Goal: Transaction & Acquisition: Book appointment/travel/reservation

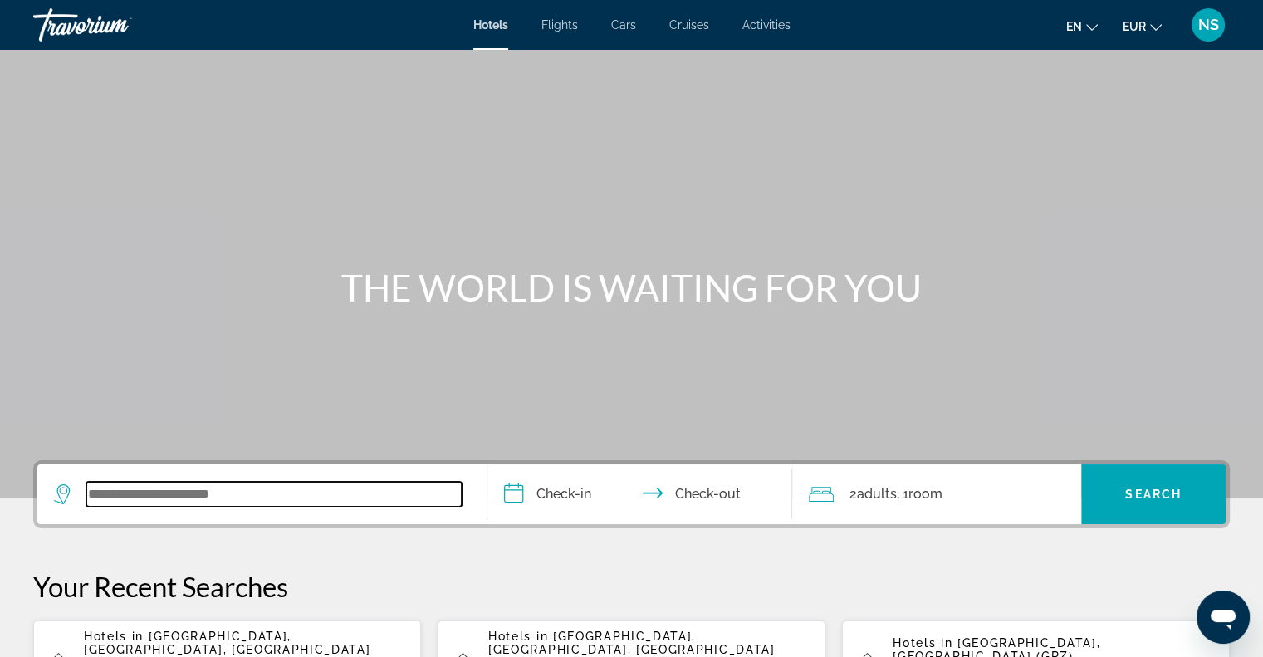
click at [126, 504] on input "Search widget" at bounding box center [273, 493] width 375 height 25
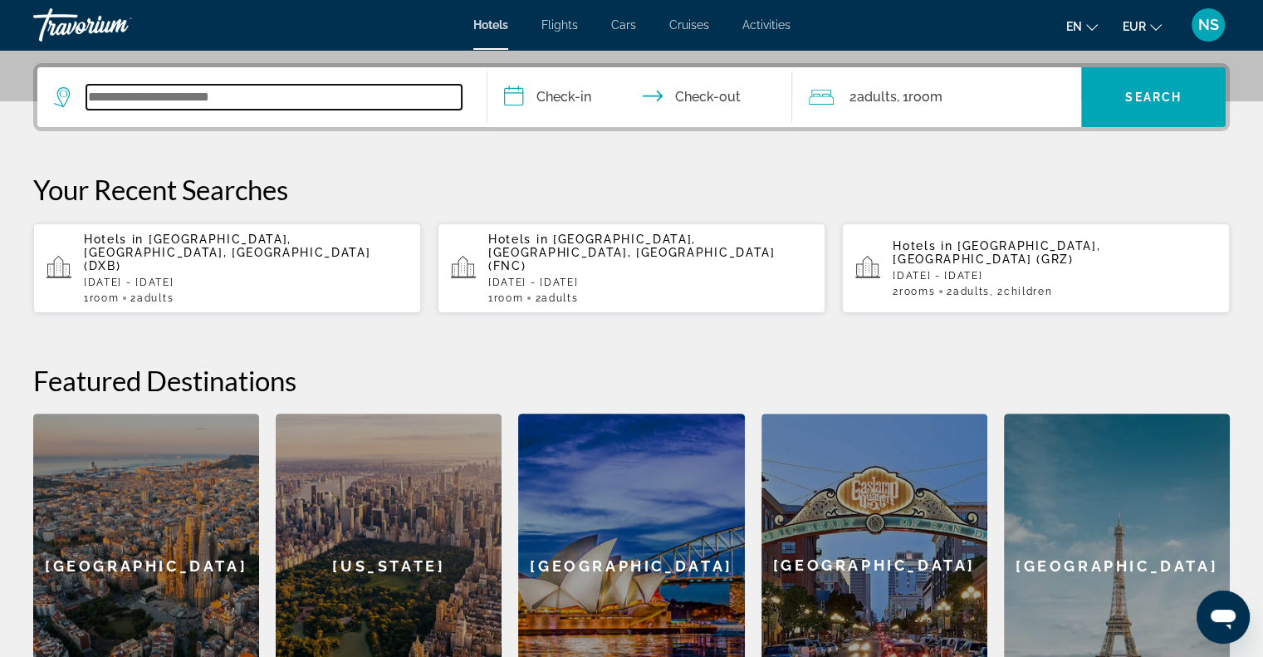
scroll to position [405, 0]
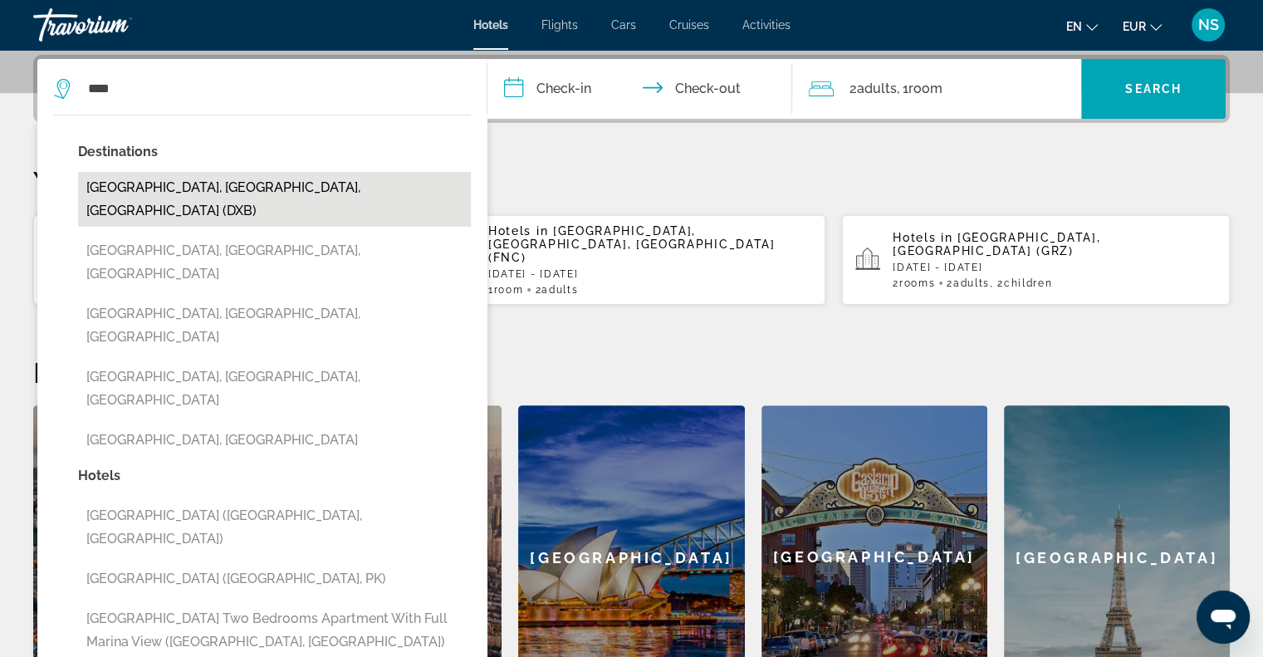
click at [349, 192] on button "[GEOGRAPHIC_DATA], [GEOGRAPHIC_DATA], [GEOGRAPHIC_DATA] (DXB)" at bounding box center [274, 199] width 393 height 55
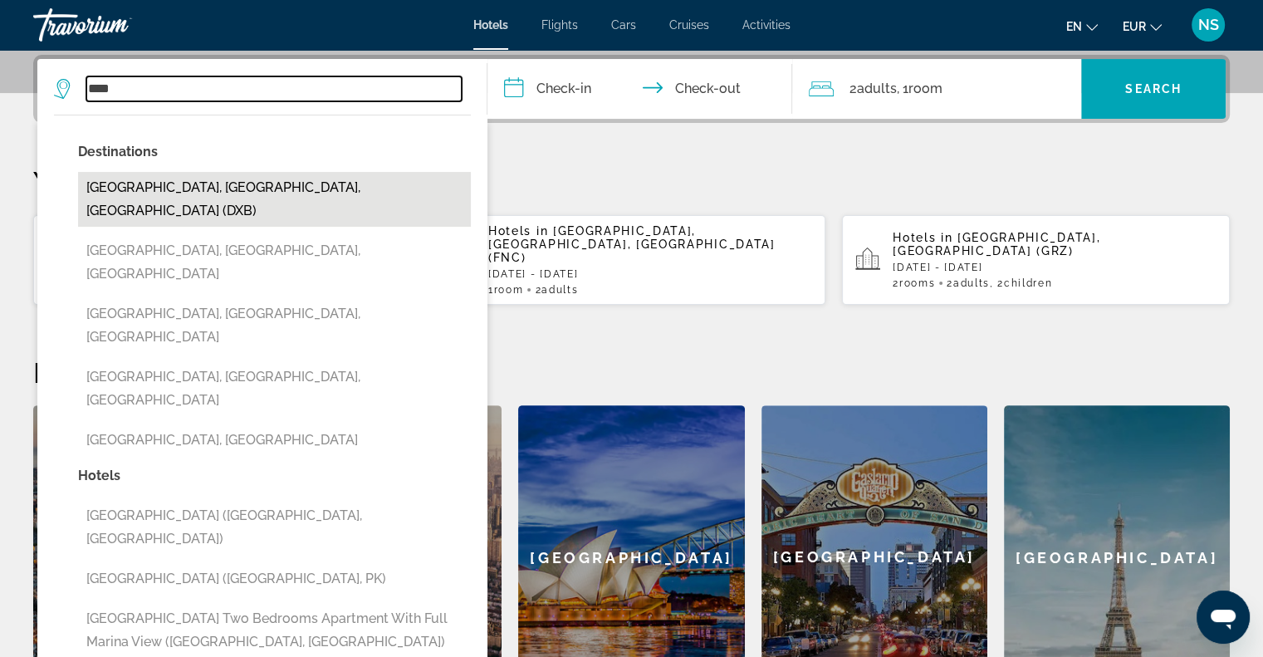
type input "**********"
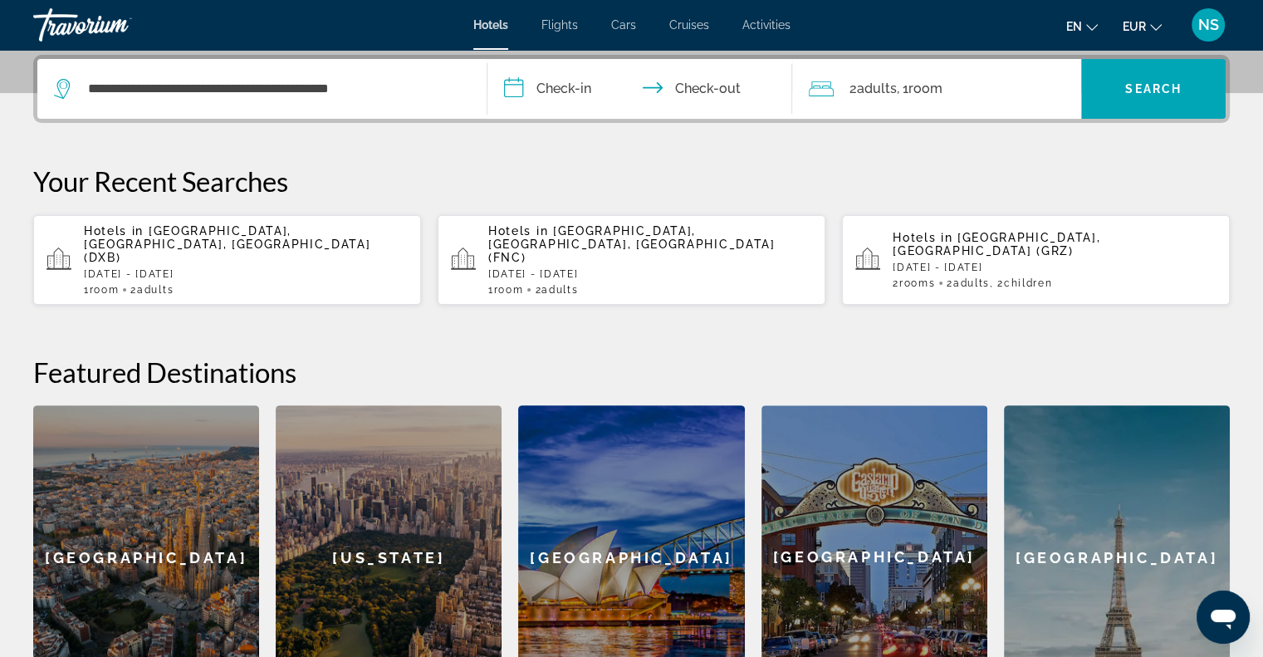
click at [509, 89] on input "**********" at bounding box center [643, 91] width 312 height 65
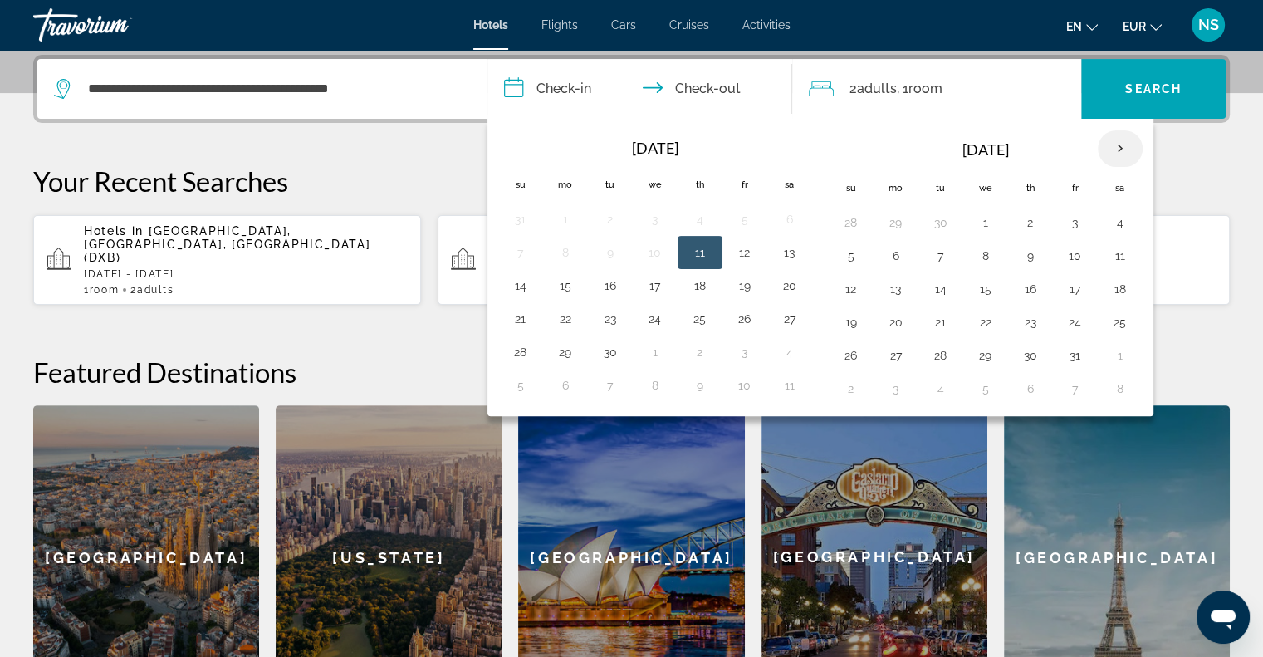
click at [1122, 154] on th "Next month" at bounding box center [1119, 148] width 45 height 37
click at [1124, 154] on th "Next month" at bounding box center [1119, 148] width 45 height 37
click at [1023, 208] on td "4" at bounding box center [1030, 222] width 45 height 33
click at [1042, 215] on td "4" at bounding box center [1030, 222] width 45 height 33
click at [1023, 216] on button "4" at bounding box center [1030, 222] width 27 height 23
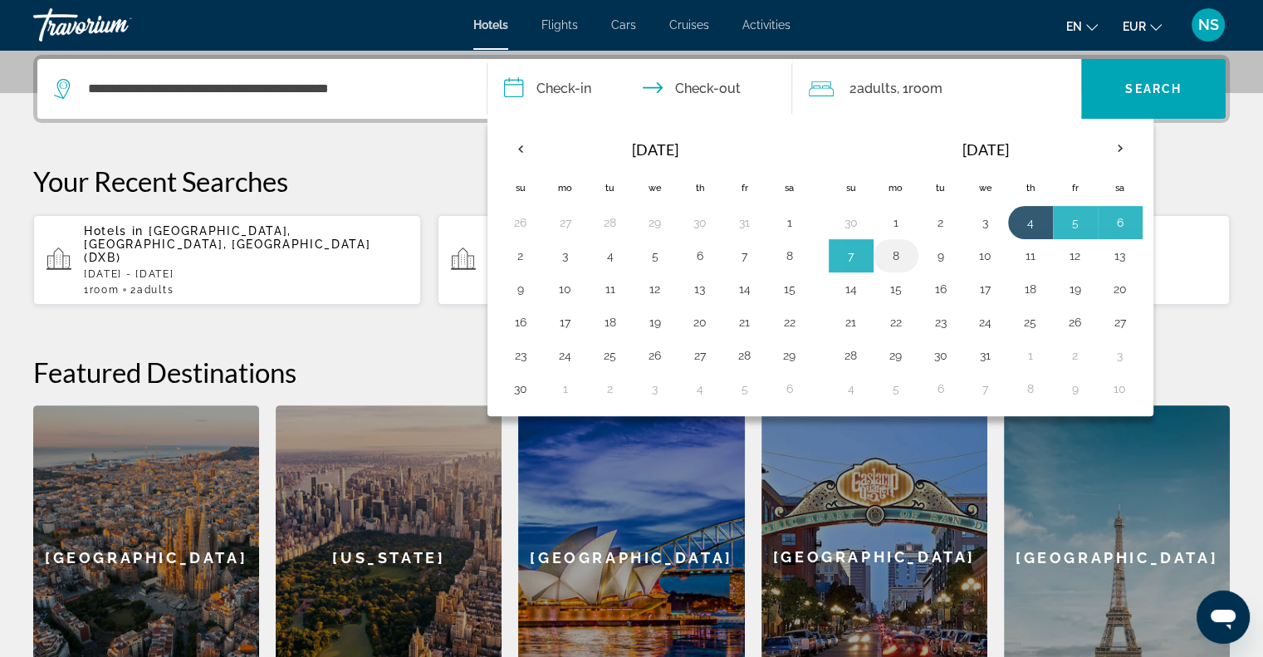
click at [896, 247] on button "8" at bounding box center [895, 255] width 27 height 23
type input "**********"
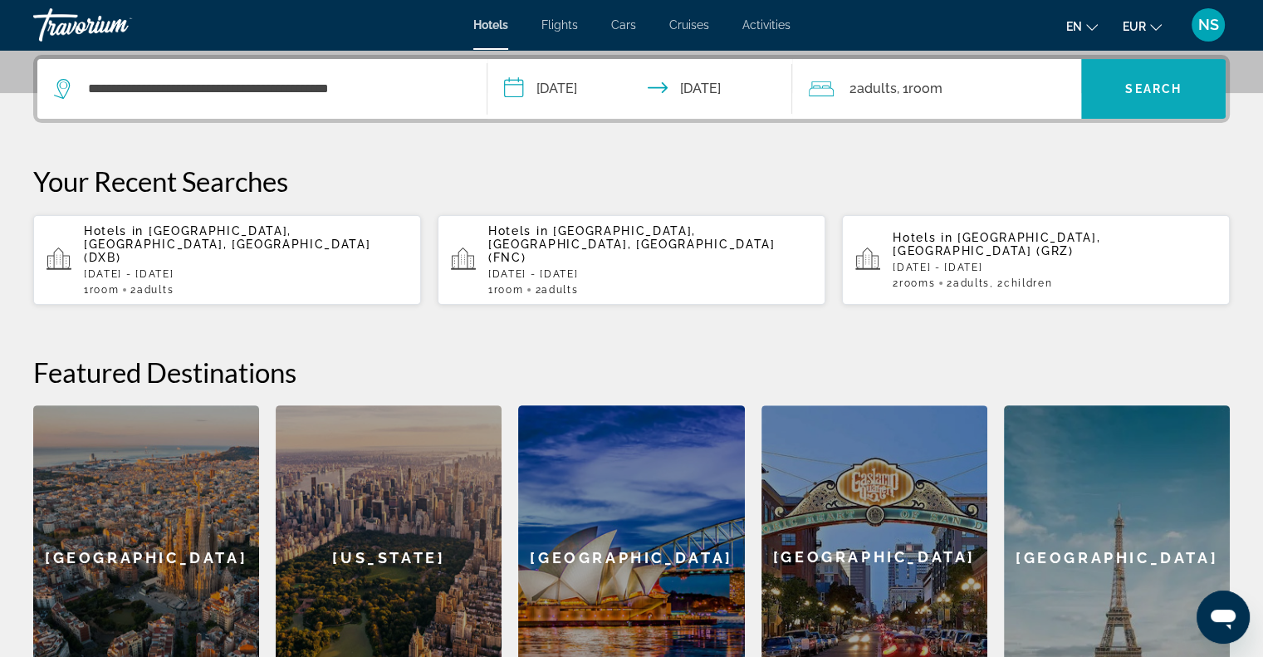
click at [1133, 86] on span "Search" at bounding box center [1153, 88] width 56 height 13
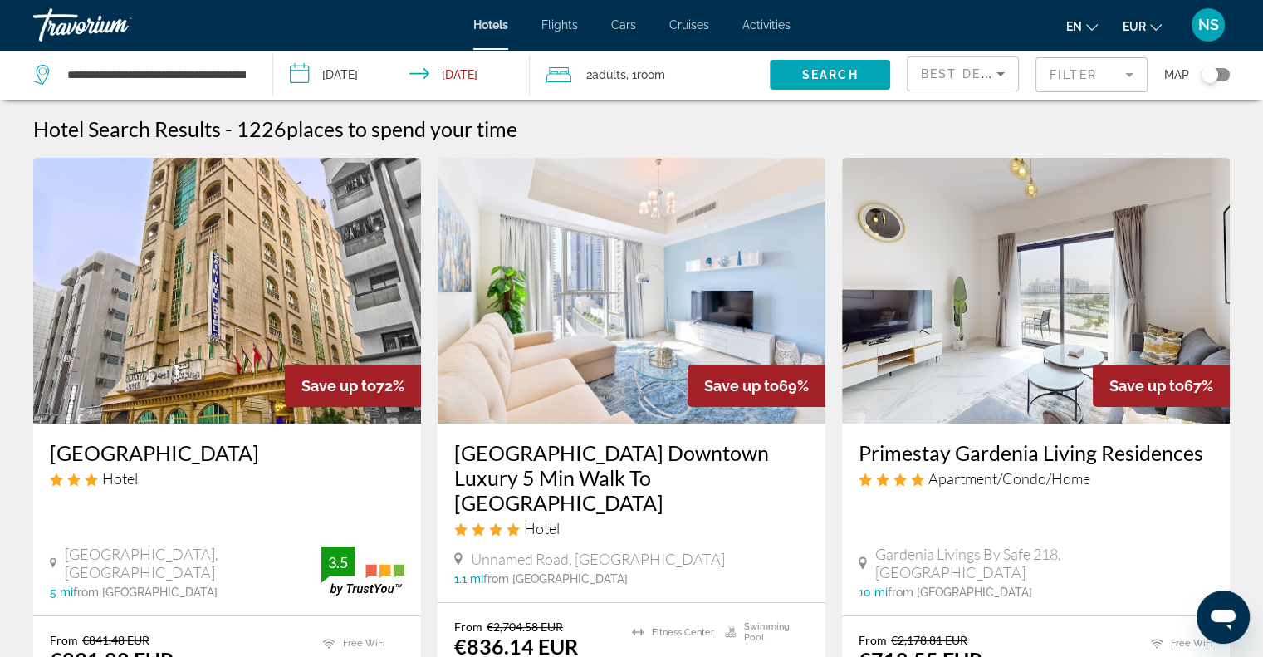
click at [1127, 67] on mat-form-field "Filter" at bounding box center [1091, 74] width 112 height 35
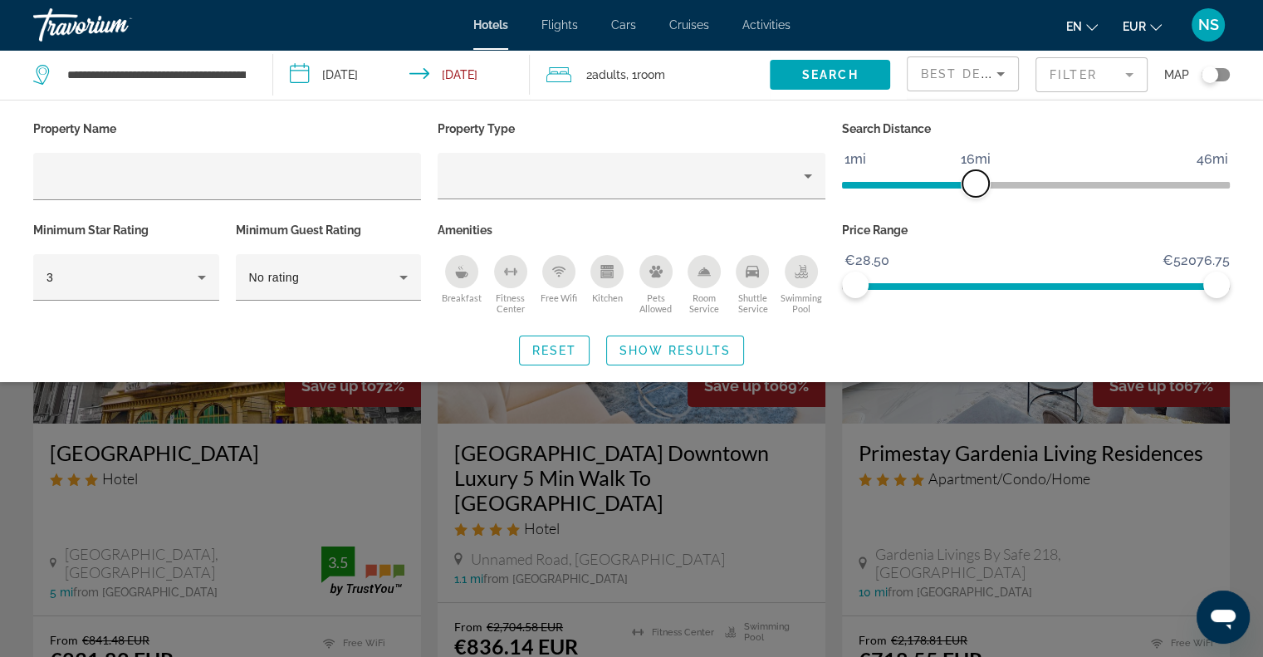
drag, startPoint x: 1078, startPoint y: 191, endPoint x: 973, endPoint y: 208, distance: 106.7
click at [973, 208] on div "Search Distance 1mi 46mi 16mi" at bounding box center [1035, 167] width 404 height 101
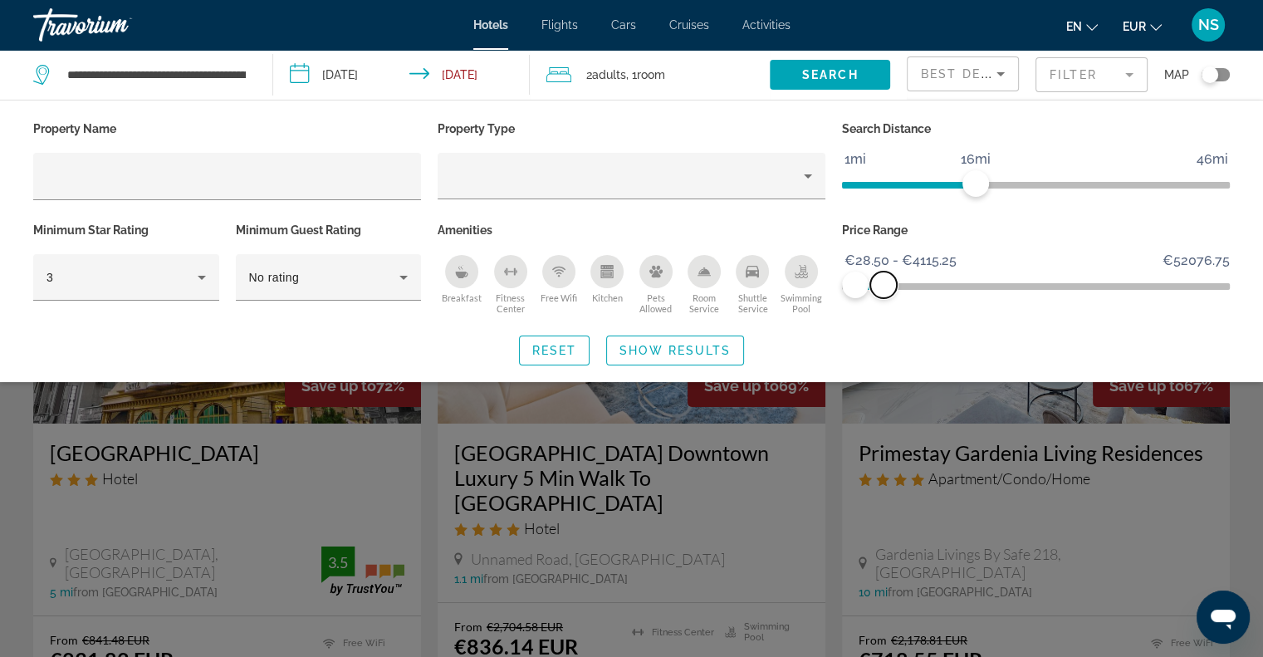
drag, startPoint x: 1210, startPoint y: 282, endPoint x: 883, endPoint y: 295, distance: 327.3
click at [883, 295] on span "ngx-slider-max" at bounding box center [883, 284] width 27 height 27
click at [198, 287] on div "3" at bounding box center [125, 277] width 159 height 46
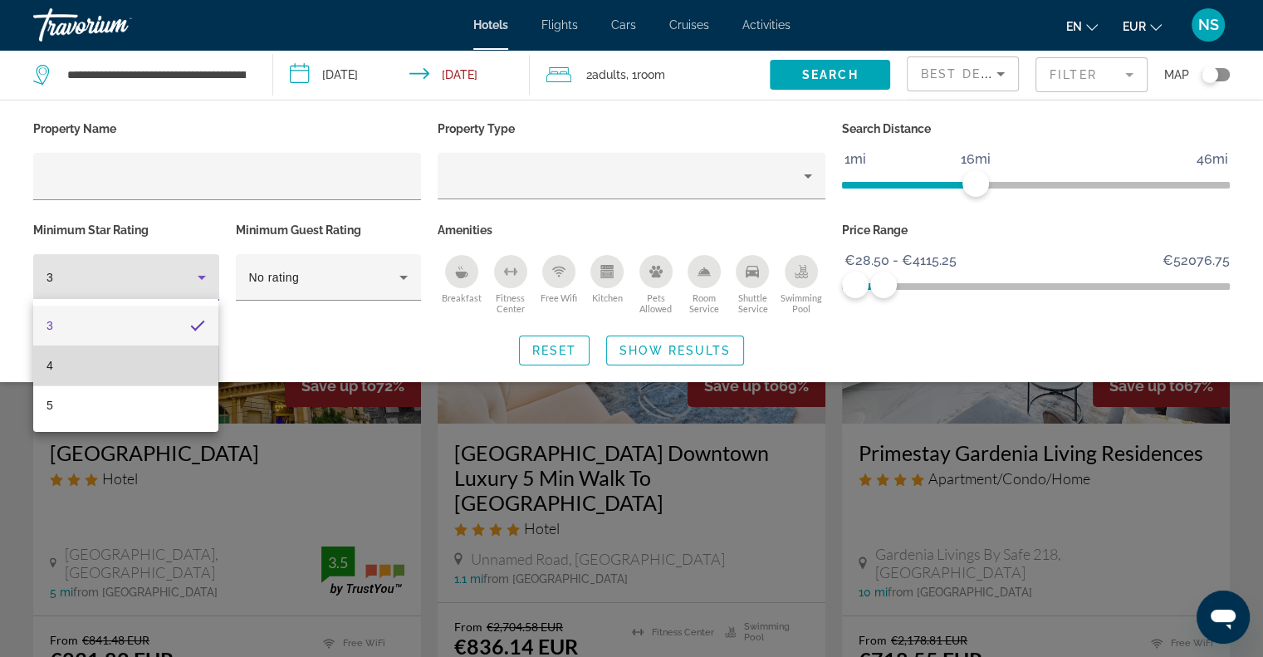
click at [172, 356] on mat-option "4" at bounding box center [125, 365] width 185 height 40
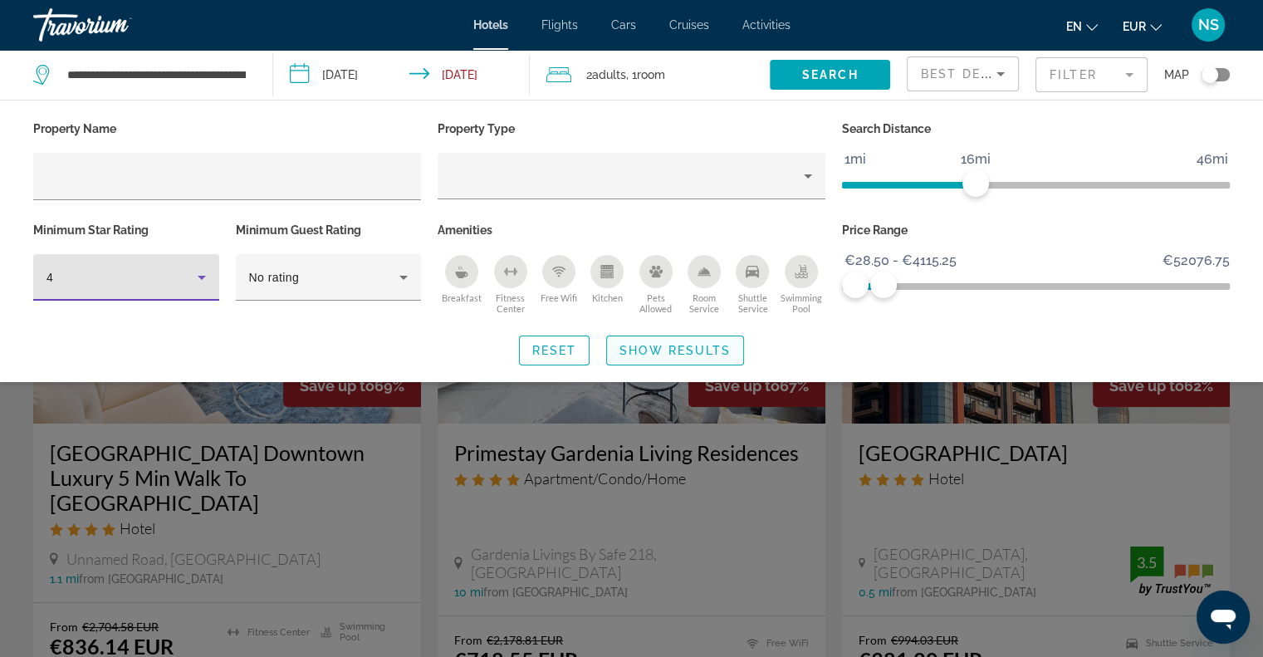
click at [681, 336] on span "Search widget" at bounding box center [675, 350] width 136 height 40
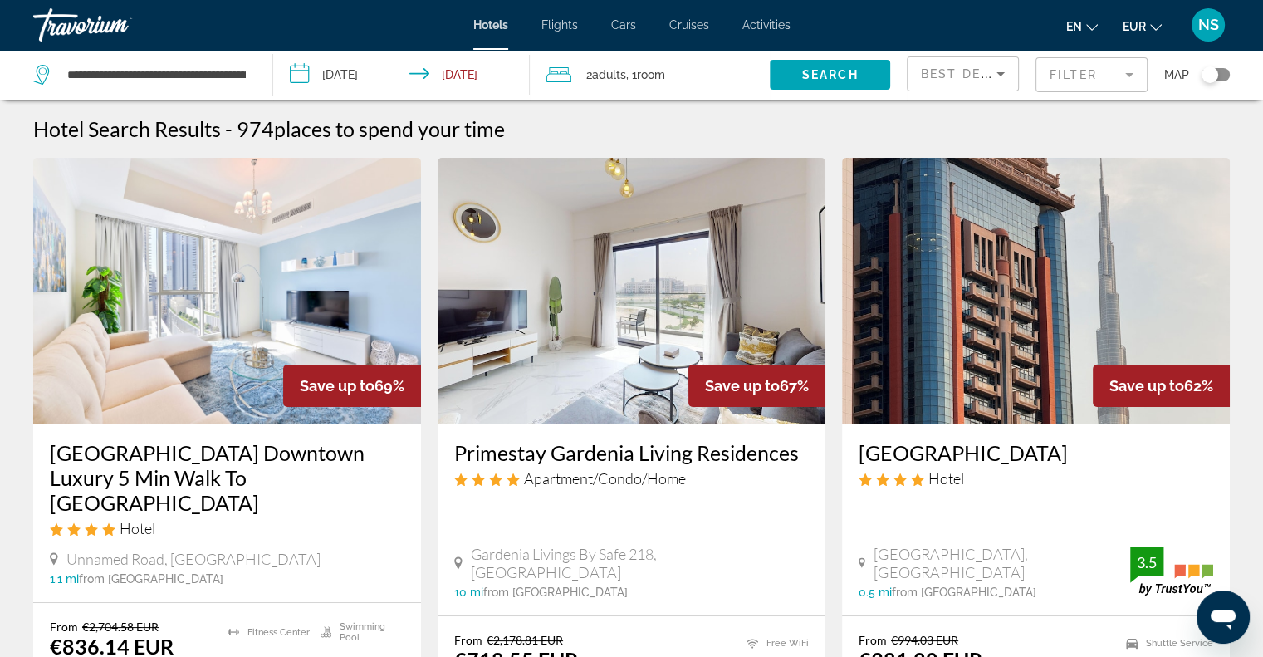
click at [1221, 67] on button "Toggle map" at bounding box center [1209, 74] width 41 height 15
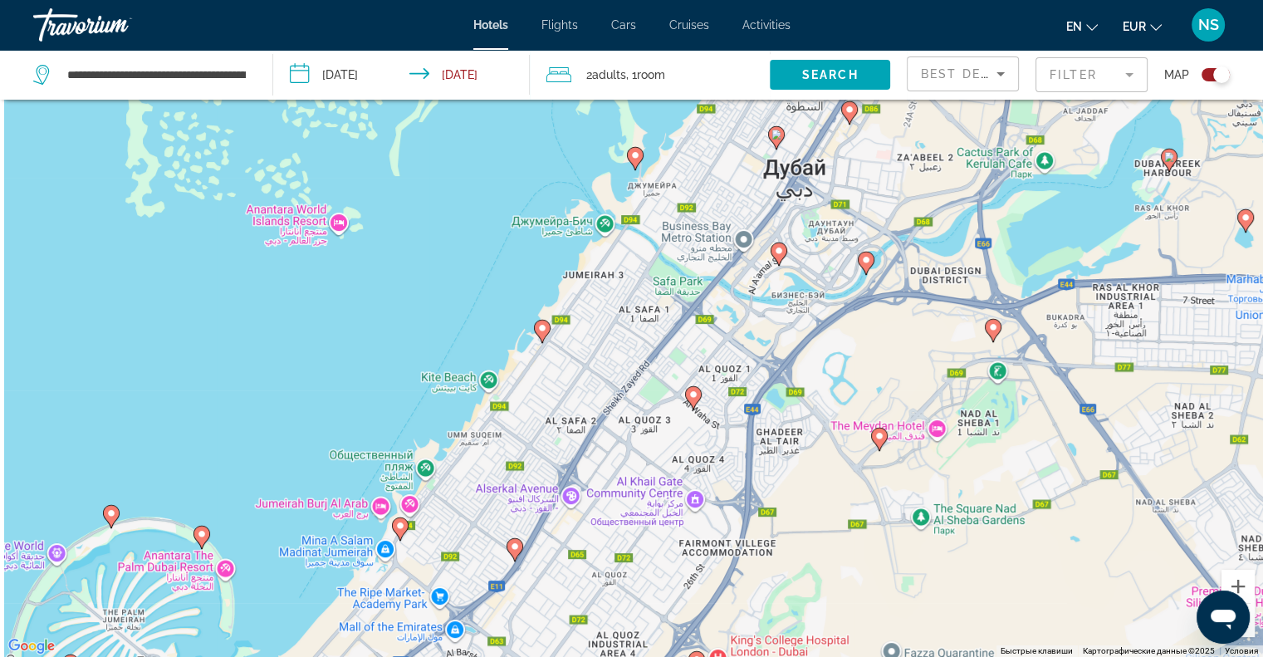
drag, startPoint x: 520, startPoint y: 399, endPoint x: 809, endPoint y: 474, distance: 298.4
click at [814, 484] on div "Чтобы активировать перетаскивание с помощью клавиатуры, нажмите Alt + Ввод. Пос…" at bounding box center [631, 328] width 1263 height 657
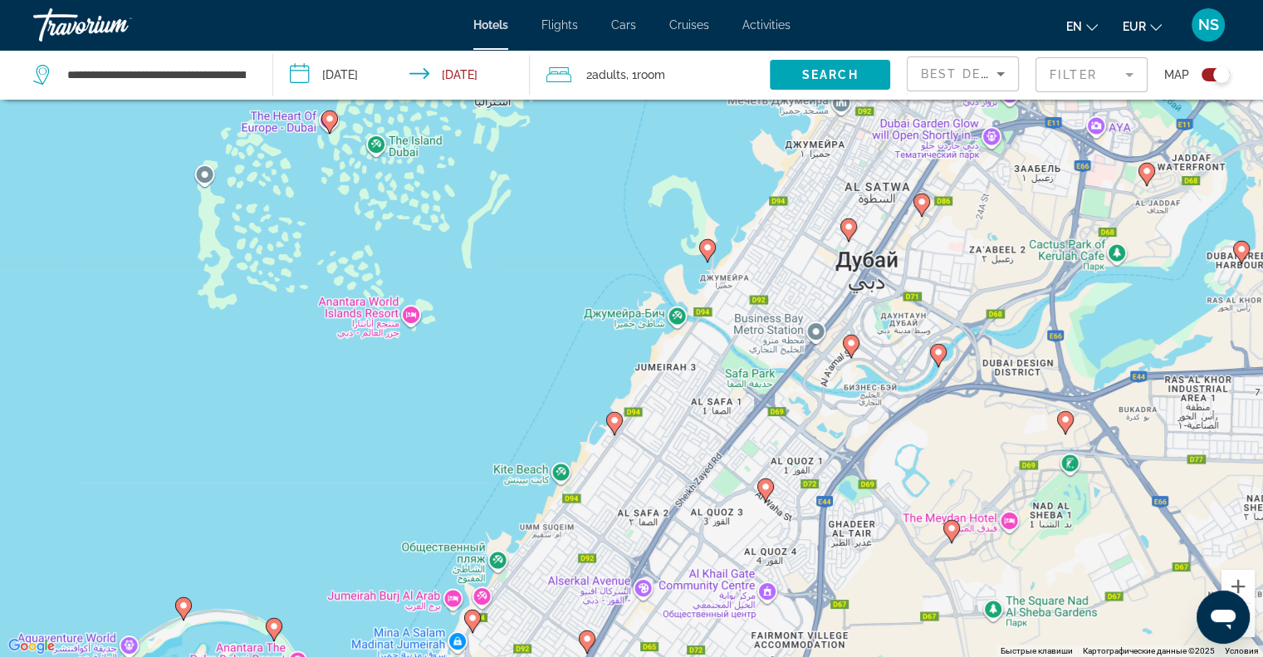
drag, startPoint x: 763, startPoint y: 338, endPoint x: 817, endPoint y: 404, distance: 85.6
click at [817, 404] on div "Чтобы активировать перетаскивание с помощью клавиатуры, нажмите Alt + Ввод. Пос…" at bounding box center [631, 328] width 1263 height 657
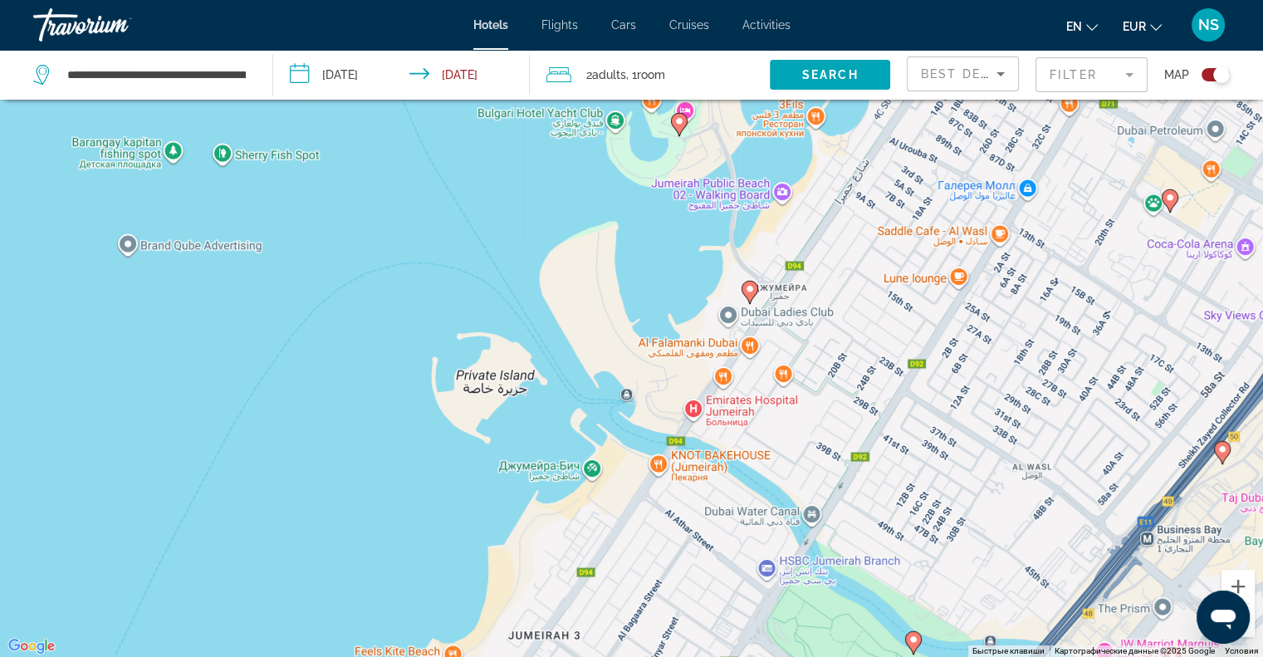
drag, startPoint x: 764, startPoint y: 291, endPoint x: 815, endPoint y: 399, distance: 120.3
click at [815, 399] on div "Чтобы активировать перетаскивание с помощью клавиатуры, нажмите Alt + Ввод. Пос…" at bounding box center [631, 328] width 1263 height 657
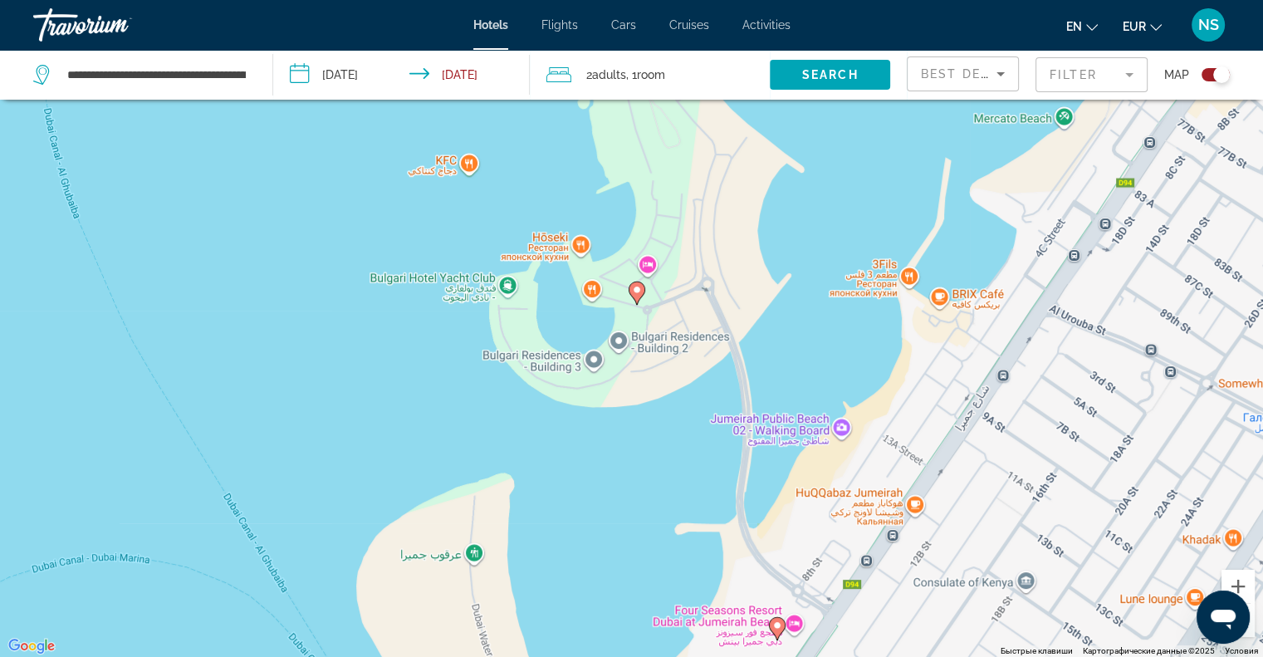
drag, startPoint x: 1021, startPoint y: 230, endPoint x: 1012, endPoint y: 398, distance: 167.9
click at [1012, 398] on div "Чтобы активировать перетаскивание с помощью клавиатуры, нажмите Alt + Ввод. Пос…" at bounding box center [631, 328] width 1263 height 657
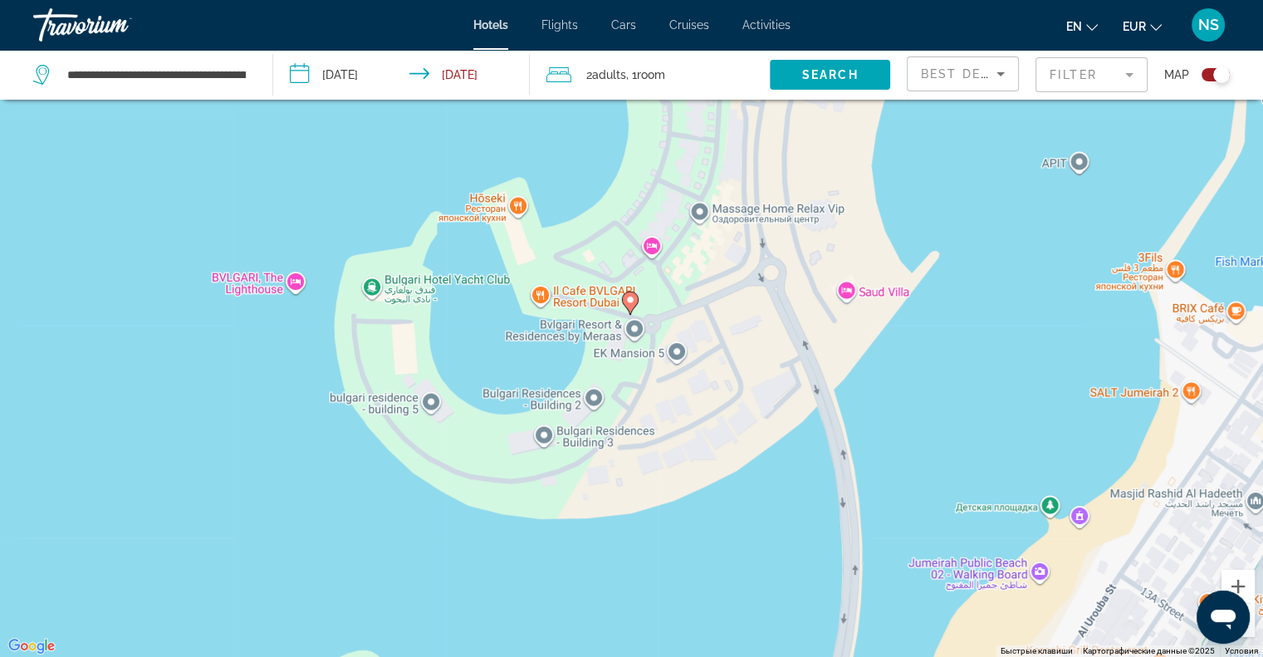
drag, startPoint x: 904, startPoint y: 382, endPoint x: 696, endPoint y: 441, distance: 216.5
click at [696, 441] on div "Чтобы активировать перетаскивание с помощью клавиатуры, нажмите Alt + Ввод. Пос…" at bounding box center [631, 328] width 1263 height 657
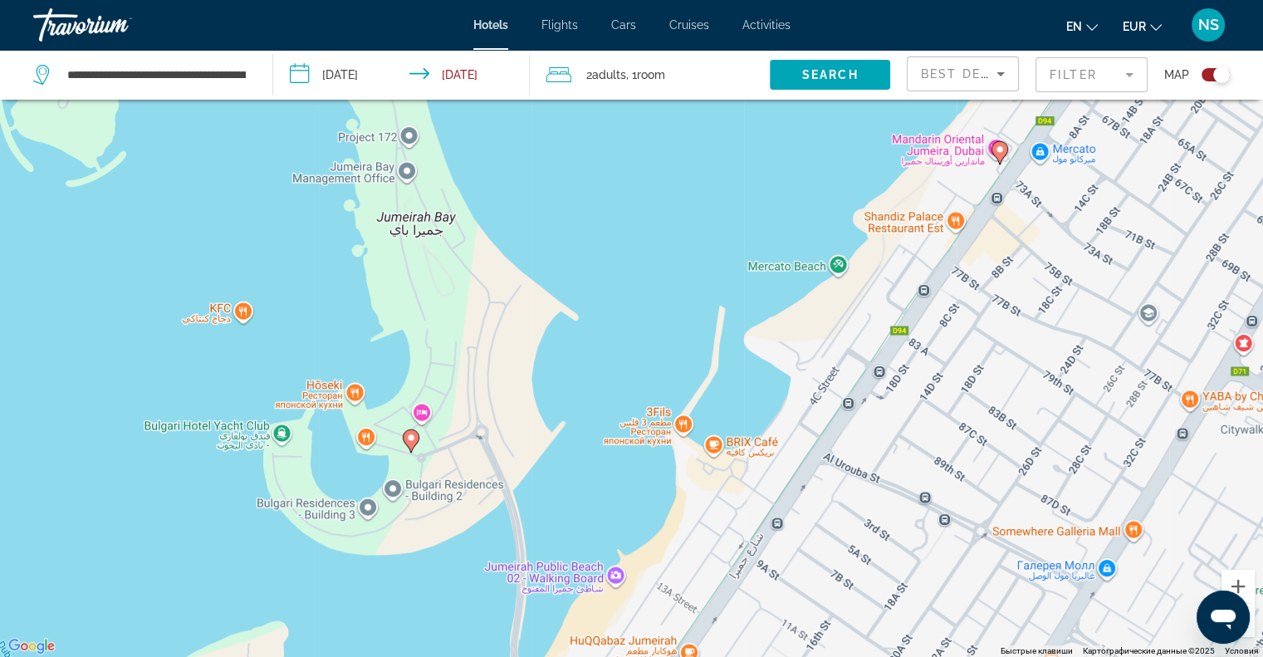
drag, startPoint x: 863, startPoint y: 374, endPoint x: 816, endPoint y: 445, distance: 85.7
click at [816, 445] on div "Чтобы активировать перетаскивание с помощью клавиатуры, нажмите Alt + Ввод. Пос…" at bounding box center [631, 328] width 1263 height 657
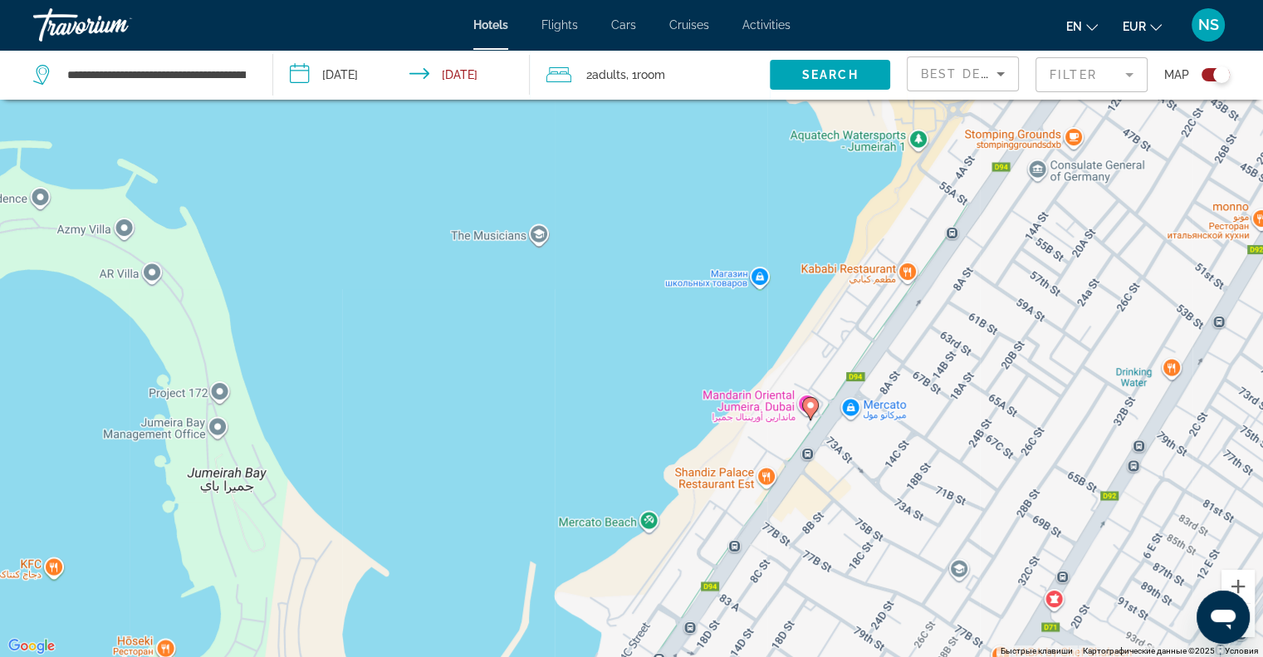
drag, startPoint x: 872, startPoint y: 340, endPoint x: 765, endPoint y: 479, distance: 175.8
click at [765, 479] on div "Чтобы активировать перетаскивание с помощью клавиатуры, нажмите Alt + Ввод. Пос…" at bounding box center [631, 328] width 1263 height 657
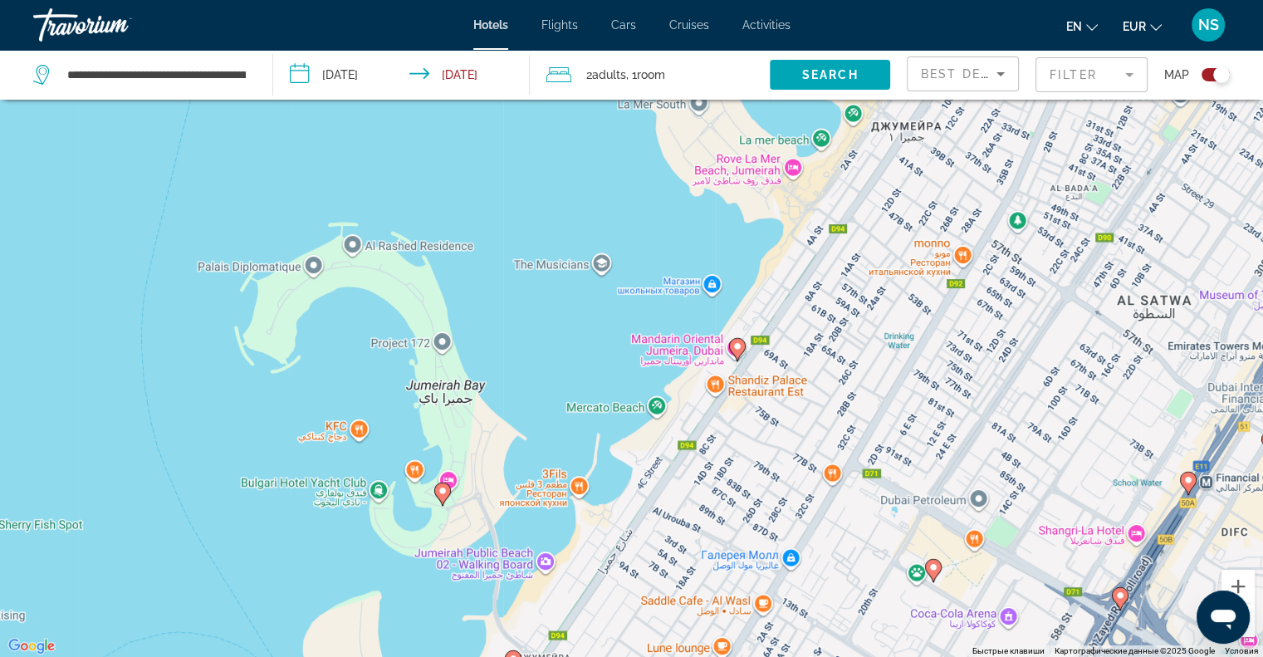
drag, startPoint x: 728, startPoint y: 569, endPoint x: 694, endPoint y: 462, distance: 112.4
click at [694, 464] on div "Чтобы активировать перетаскивание с помощью клавиатуры, нажмите Alt + Ввод. Пос…" at bounding box center [631, 328] width 1263 height 657
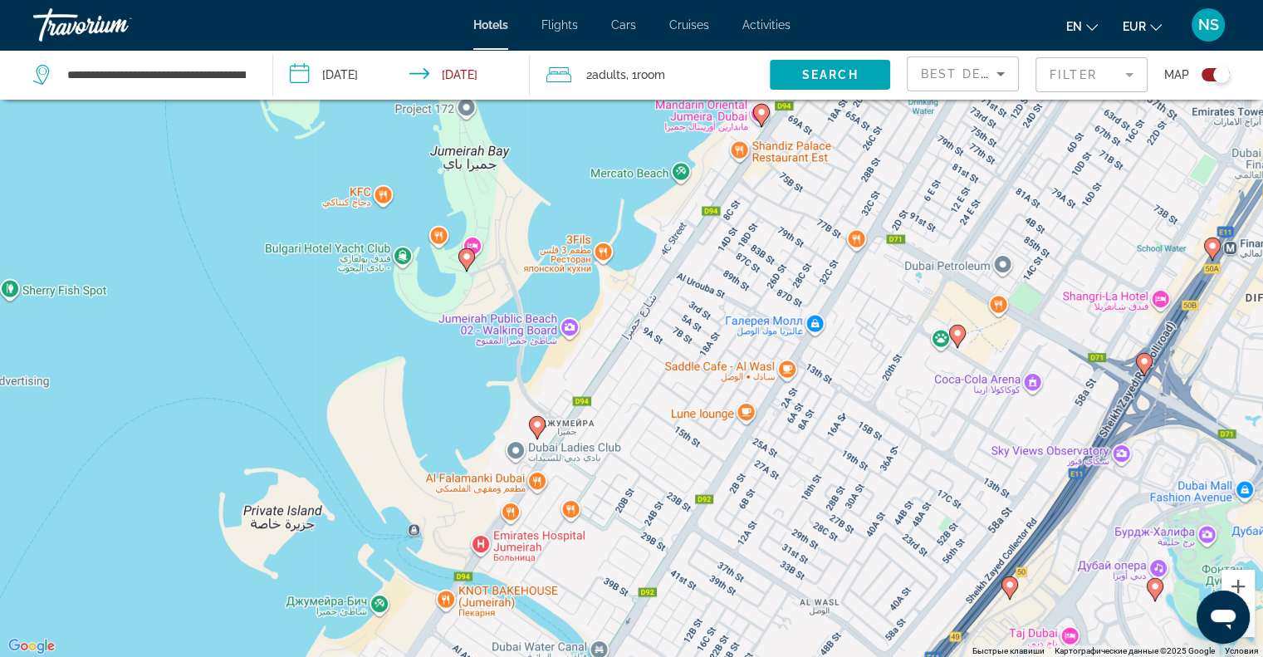
drag, startPoint x: 692, startPoint y: 525, endPoint x: 718, endPoint y: 296, distance: 230.7
click at [718, 296] on div "Чтобы активировать перетаскивание с помощью клавиатуры, нажмите Alt + Ввод. Пос…" at bounding box center [631, 328] width 1263 height 657
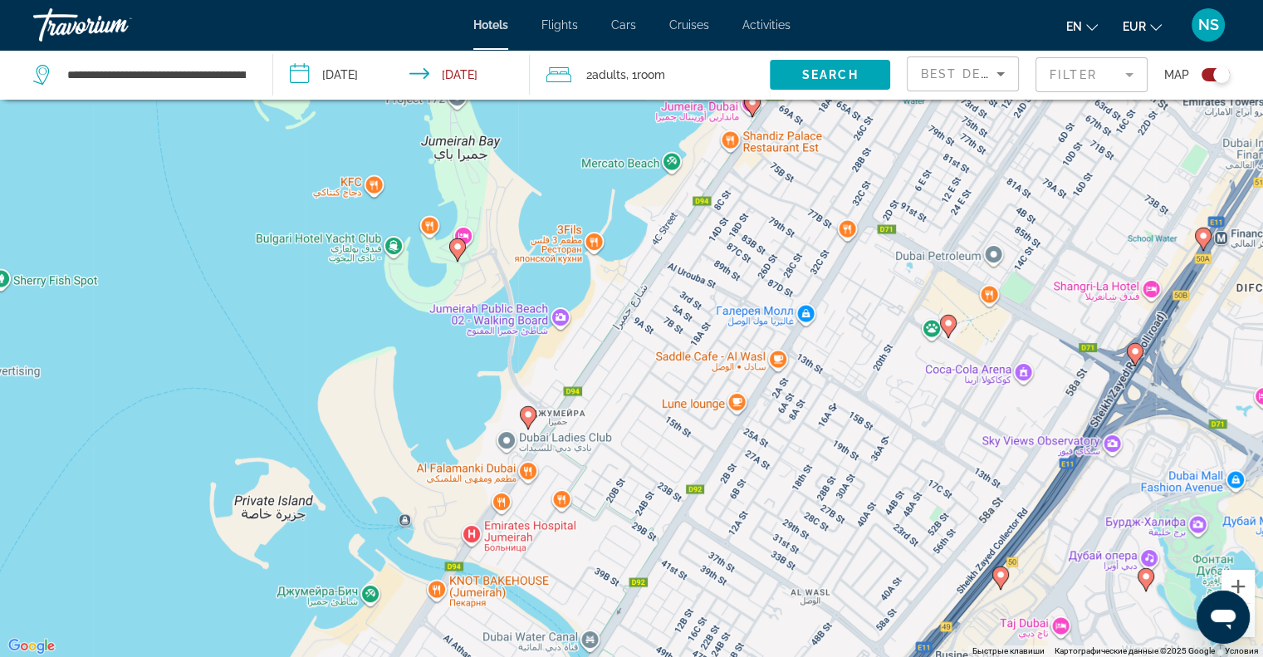
drag, startPoint x: 599, startPoint y: 301, endPoint x: 534, endPoint y: 402, distance: 120.7
click at [534, 402] on div "Чтобы активировать перетаскивание с помощью клавиатуры, нажмите Alt + Ввод. Пос…" at bounding box center [631, 328] width 1263 height 657
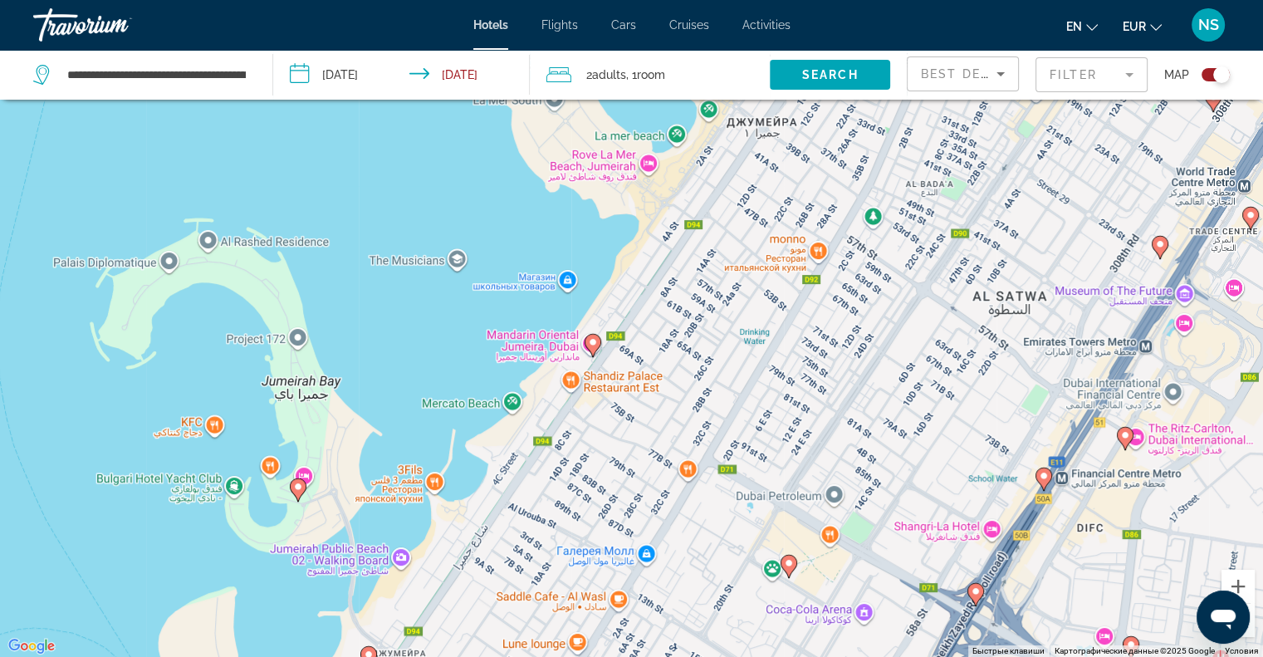
drag, startPoint x: 646, startPoint y: 283, endPoint x: 595, endPoint y: 354, distance: 87.5
click at [595, 354] on div "Чтобы активировать перетаскивание с помощью клавиатуры, нажмите Alt + Ввод. Пос…" at bounding box center [631, 328] width 1263 height 657
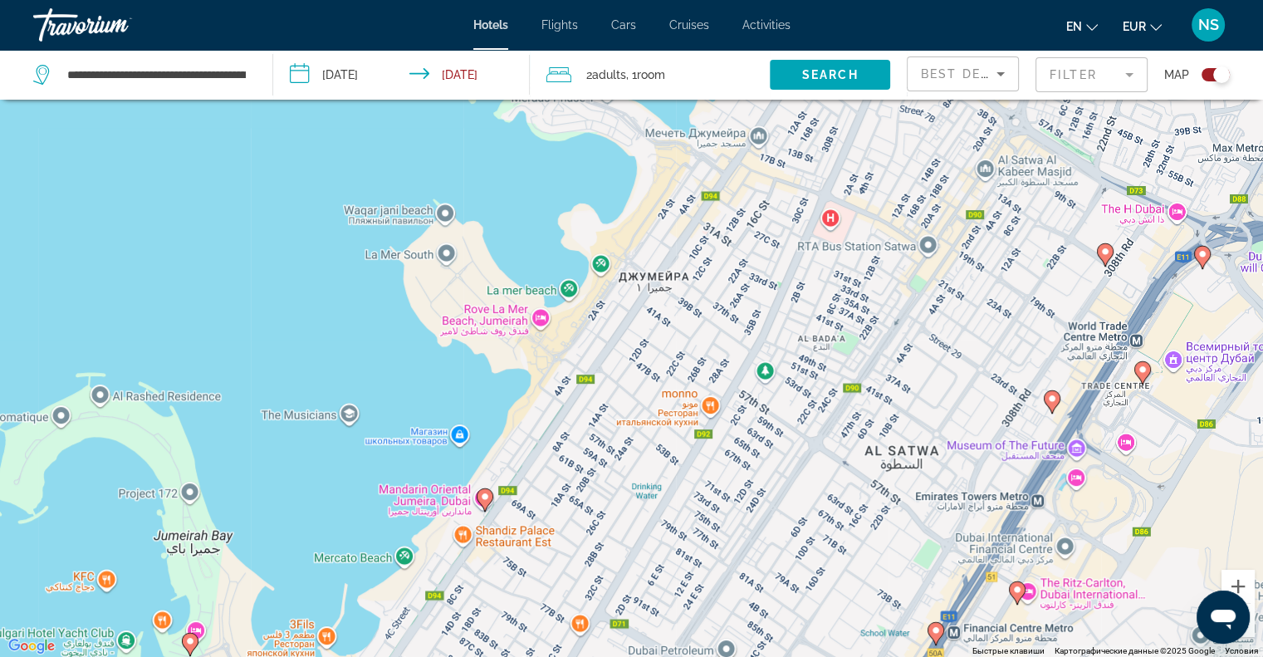
drag, startPoint x: 646, startPoint y: 279, endPoint x: 584, endPoint y: 386, distance: 123.5
click at [584, 386] on div "Чтобы активировать перетаскивание с помощью клавиатуры, нажмите Alt + Ввод. Пос…" at bounding box center [631, 328] width 1263 height 657
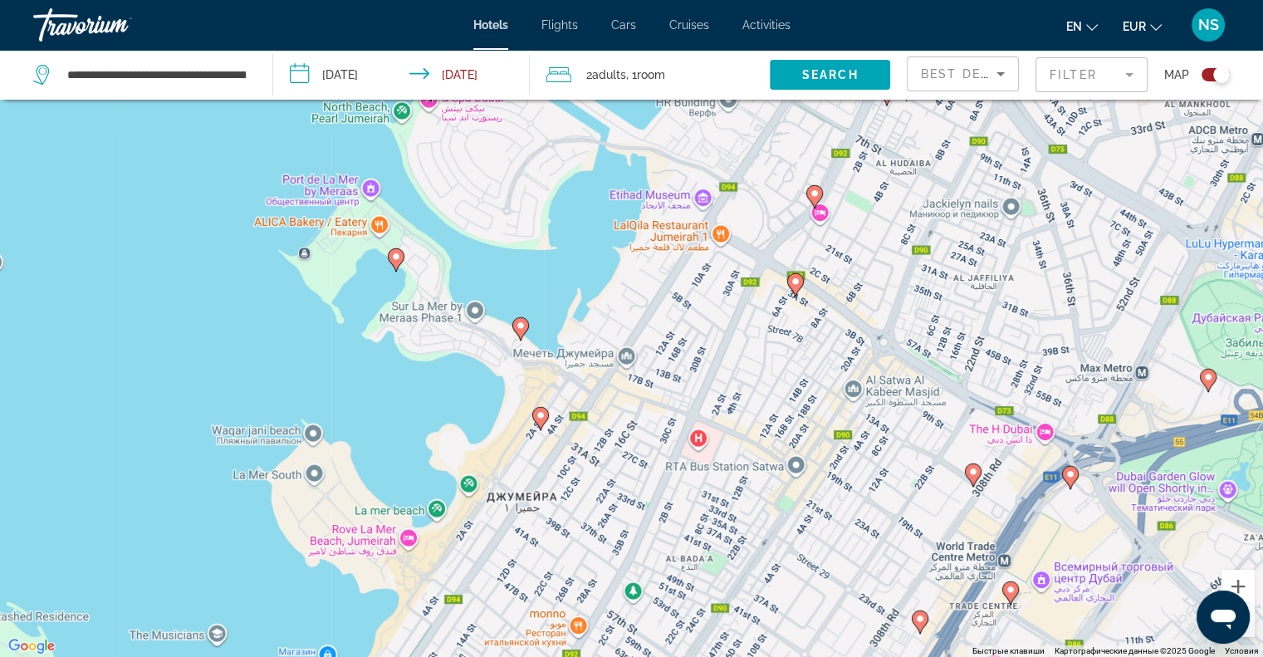
drag, startPoint x: 653, startPoint y: 298, endPoint x: 554, endPoint y: 436, distance: 169.6
click at [554, 436] on div "Чтобы активировать перетаскивание с помощью клавиатуры, нажмите Alt + Ввод. Пос…" at bounding box center [631, 328] width 1263 height 657
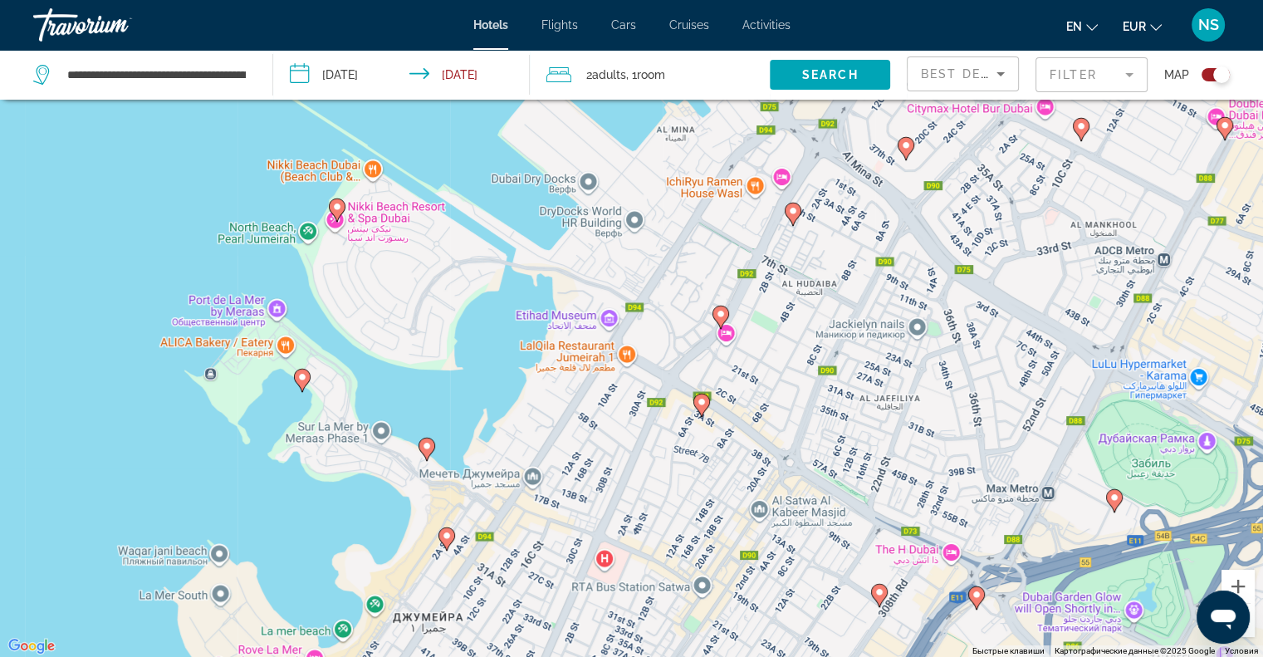
drag, startPoint x: 617, startPoint y: 318, endPoint x: 613, endPoint y: 462, distance: 144.5
click at [613, 462] on div "Чтобы активировать перетаскивание с помощью клавиатуры, нажмите Alt + Ввод. Пос…" at bounding box center [631, 328] width 1263 height 657
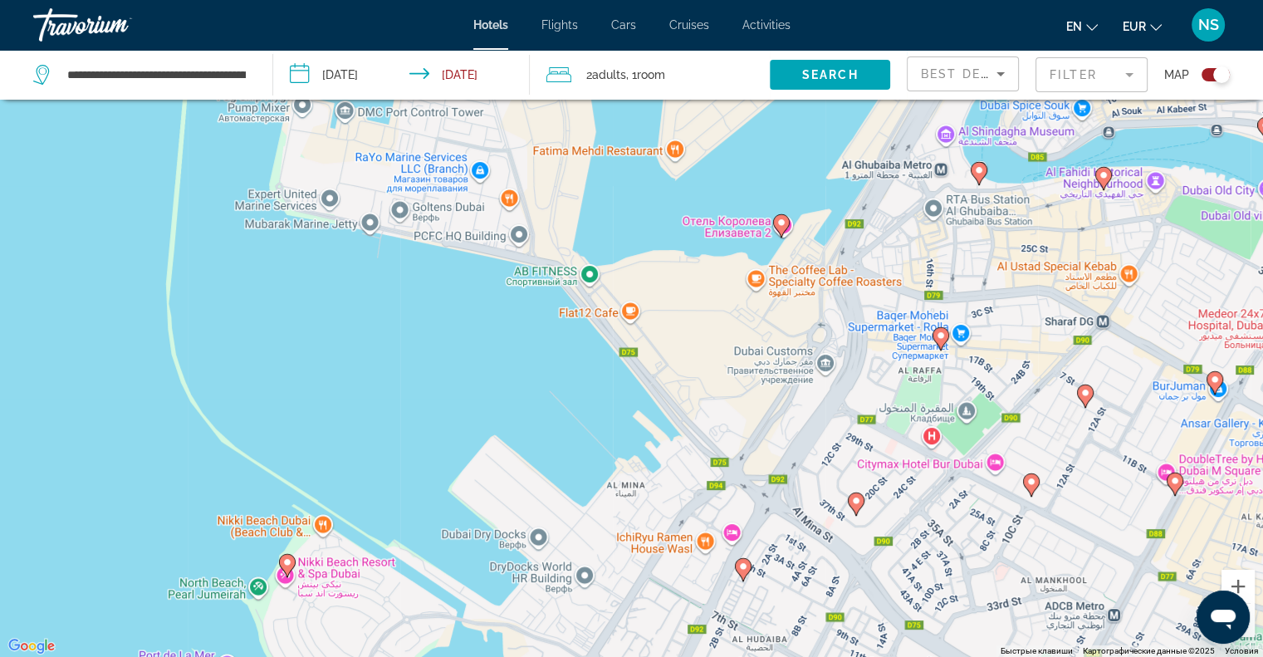
drag, startPoint x: 703, startPoint y: 328, endPoint x: 654, endPoint y: 410, distance: 95.7
click at [654, 410] on div "Чтобы активировать перетаскивание с помощью клавиатуры, нажмите Alt + Ввод. Пос…" at bounding box center [631, 328] width 1263 height 657
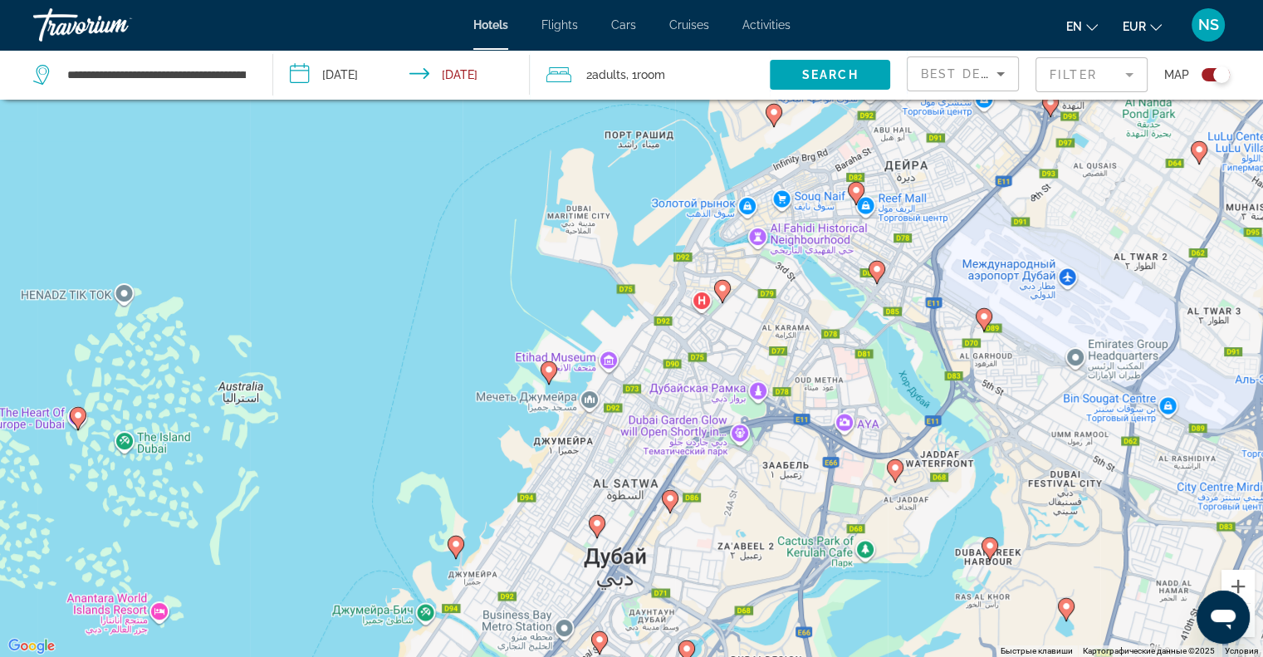
drag, startPoint x: 586, startPoint y: 560, endPoint x: 560, endPoint y: 459, distance: 104.7
click at [560, 459] on div "Чтобы активировать перетаскивание с помощью клавиатуры, нажмите Alt + Ввод. Пос…" at bounding box center [631, 328] width 1263 height 657
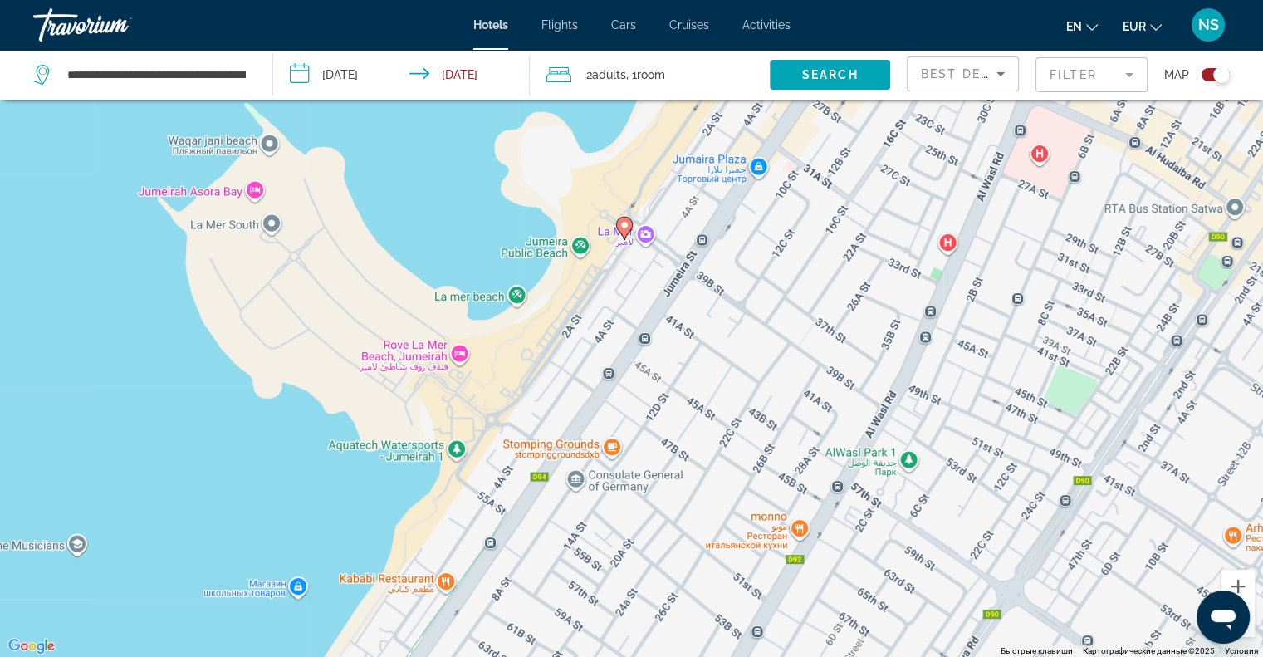
drag, startPoint x: 622, startPoint y: 344, endPoint x: 569, endPoint y: 451, distance: 119.5
click at [569, 451] on div "Чтобы активировать перетаскивание с помощью клавиатуры, нажмите Alt + Ввод. Пос…" at bounding box center [631, 328] width 1263 height 657
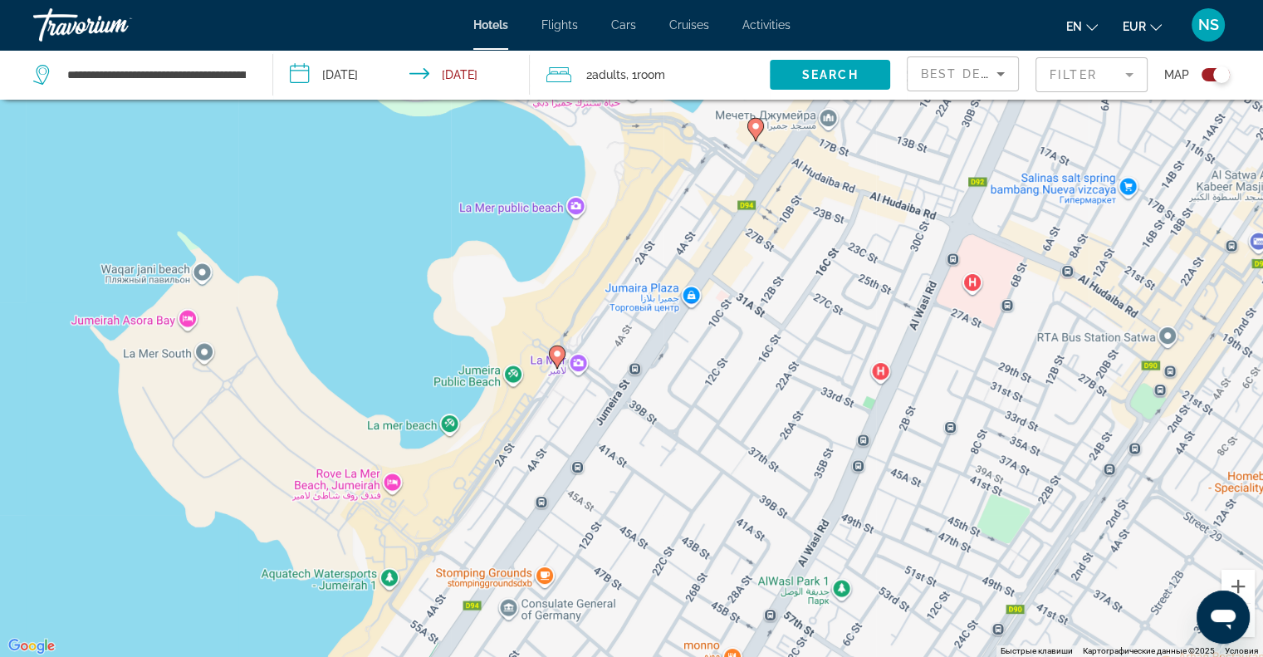
click at [555, 351] on image "Main content" at bounding box center [557, 354] width 10 height 10
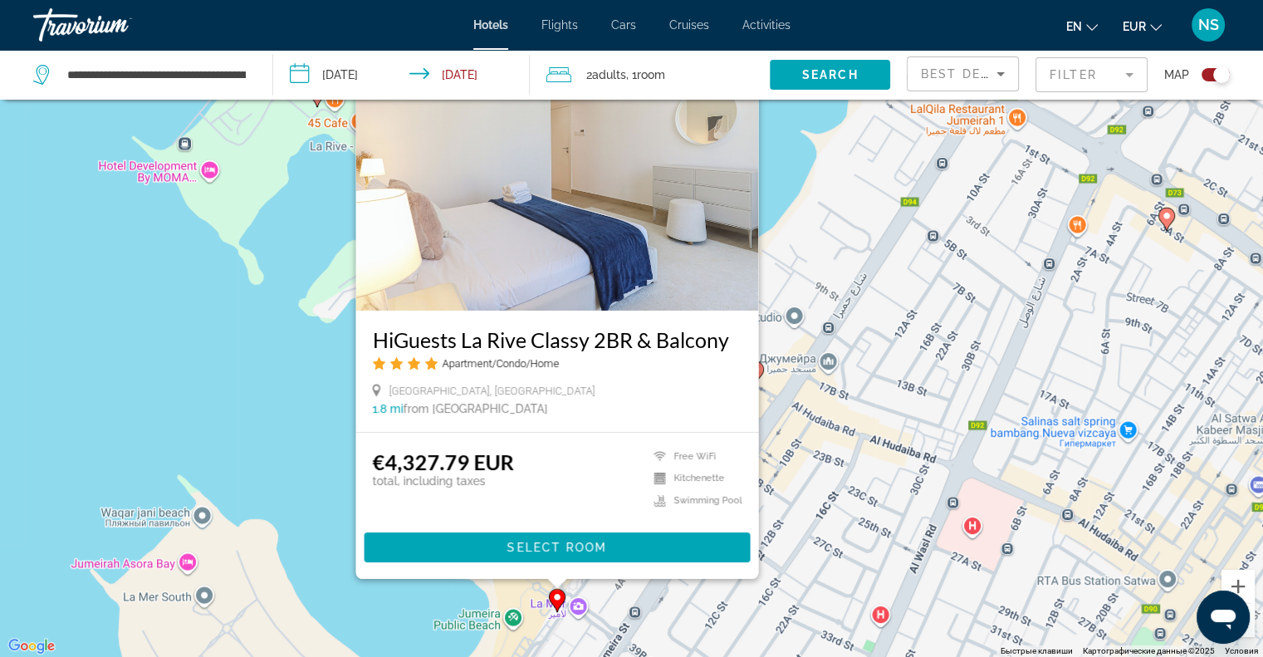
click at [297, 411] on div "Чтобы активировать перетаскивание с помощью клавиатуры, нажмите Alt + Ввод. Пос…" at bounding box center [631, 328] width 1263 height 657
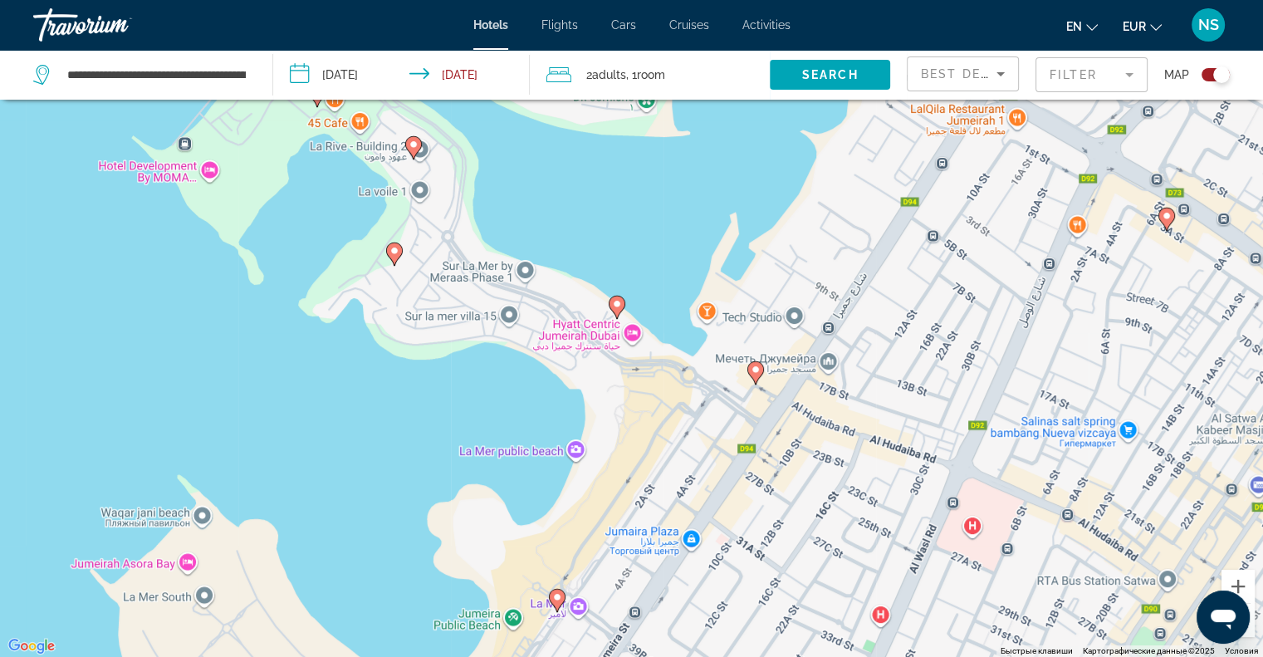
click at [756, 363] on icon "Main content" at bounding box center [754, 372] width 15 height 22
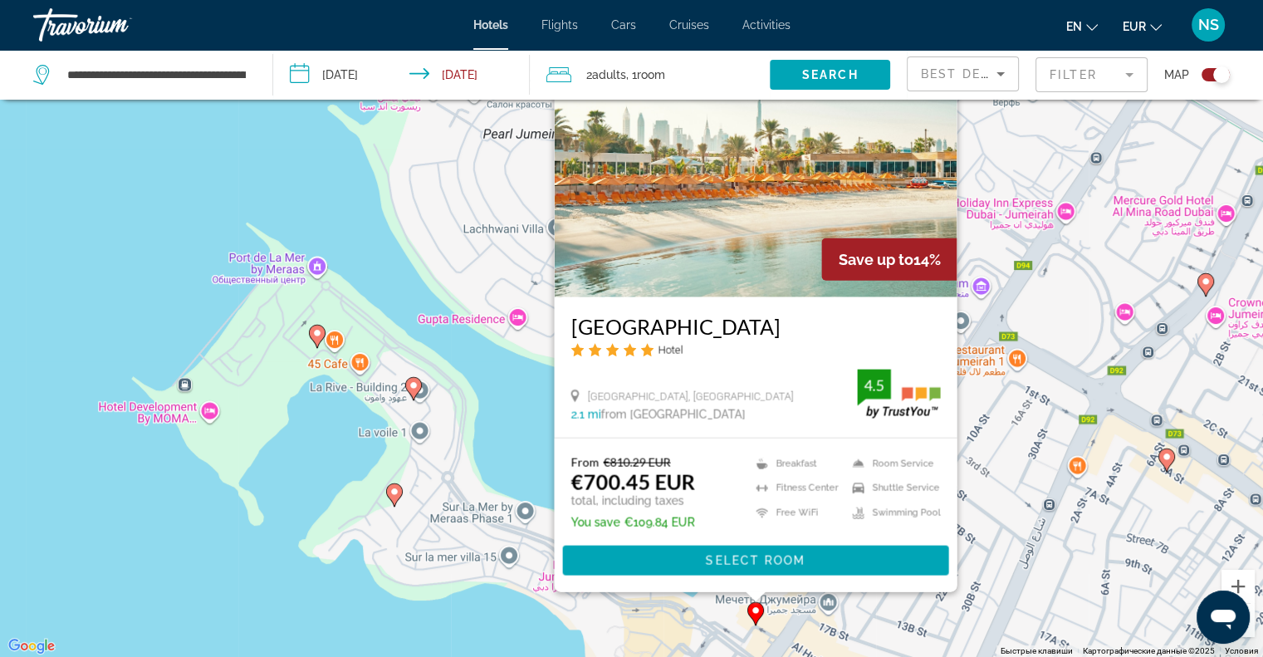
click at [496, 379] on div "Чтобы активировать перетаскивание с помощью клавиатуры, нажмите Alt + Ввод. Пос…" at bounding box center [631, 328] width 1263 height 657
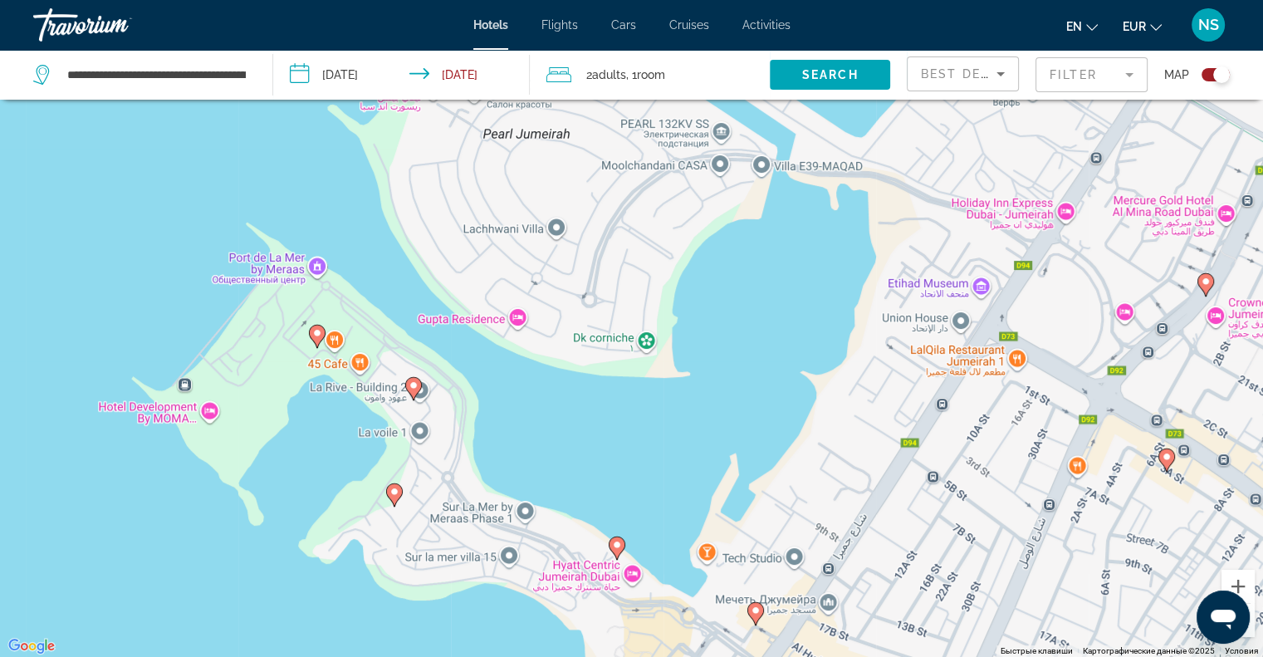
click at [618, 544] on image "Main content" at bounding box center [617, 545] width 10 height 10
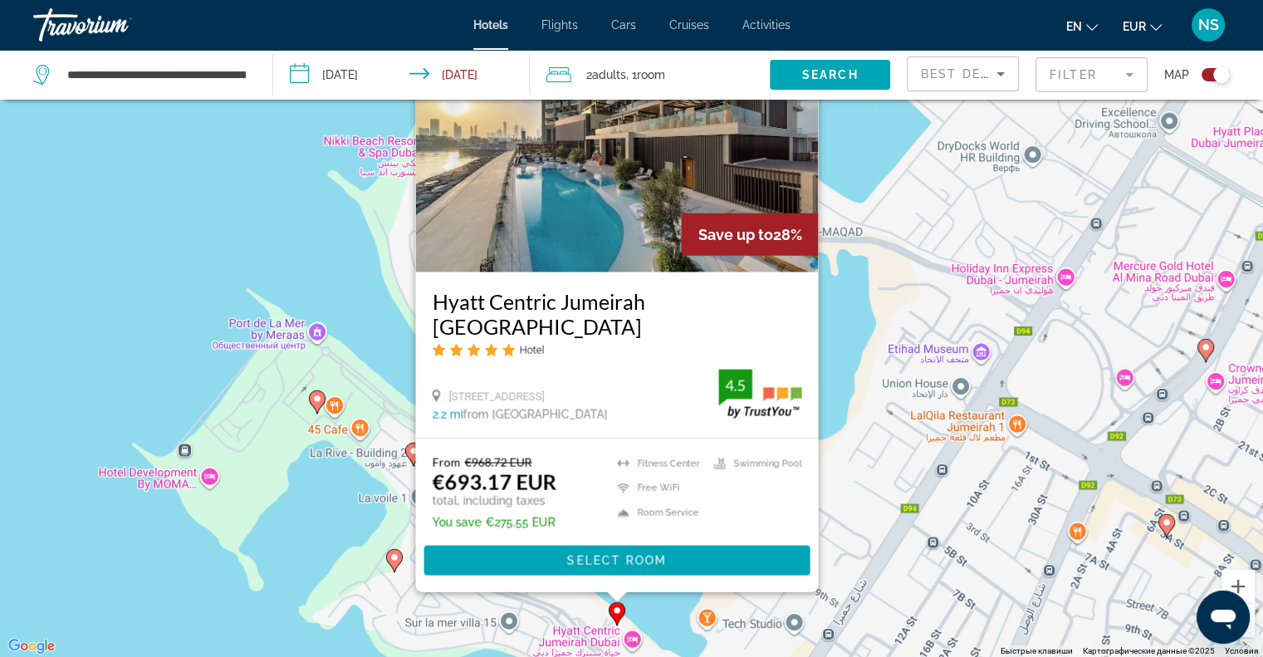
click at [296, 228] on div "Чтобы активировать перетаскивание с помощью клавиатуры, нажмите Alt + Ввод. Пос…" at bounding box center [631, 328] width 1263 height 657
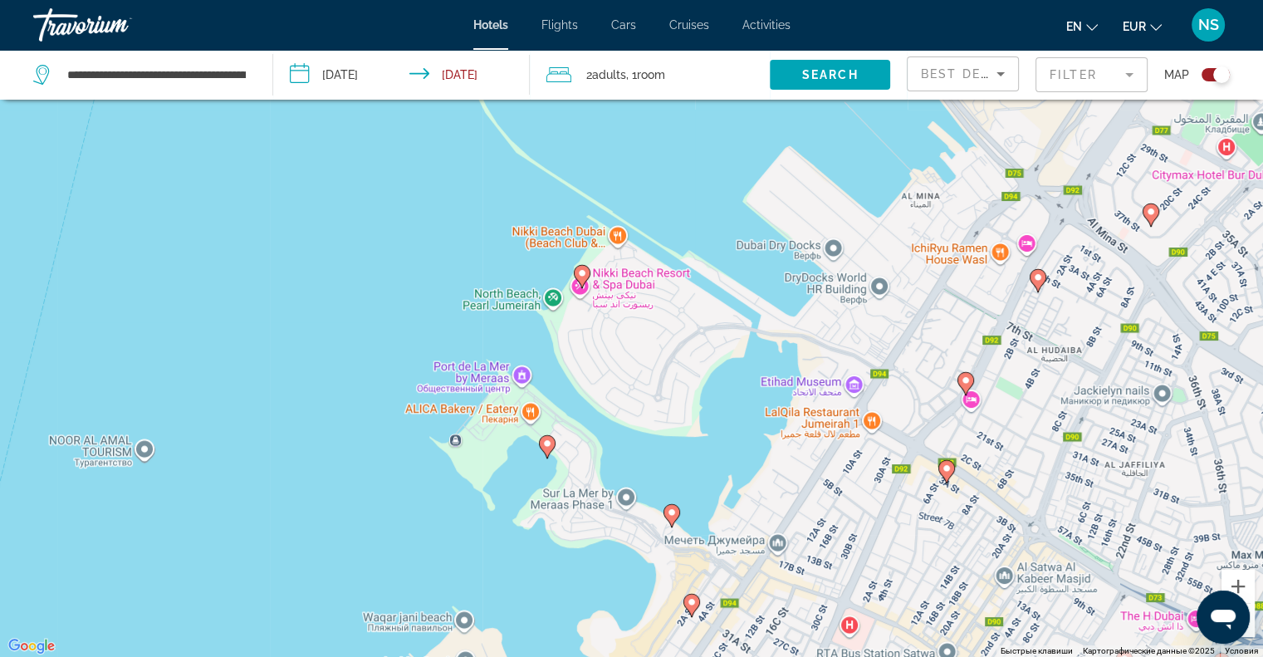
drag, startPoint x: 890, startPoint y: 458, endPoint x: 804, endPoint y: 444, distance: 86.7
click at [804, 444] on div "Чтобы активировать перетаскивание с помощью клавиатуры, нажмите Alt + Ввод. Пос…" at bounding box center [631, 328] width 1263 height 657
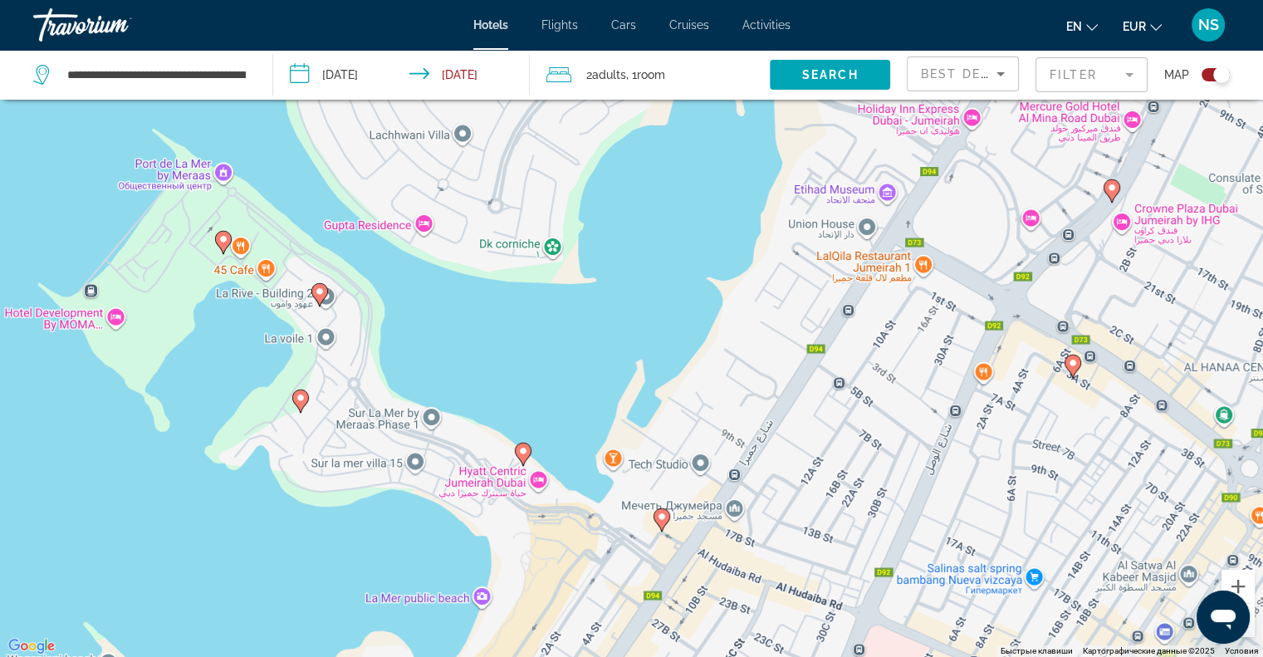
drag, startPoint x: 794, startPoint y: 500, endPoint x: 780, endPoint y: 345, distance: 155.0
click at [780, 345] on div "Чтобы активировать перетаскивание с помощью клавиатуры, нажмите Alt + Ввод. Пос…" at bounding box center [631, 328] width 1263 height 657
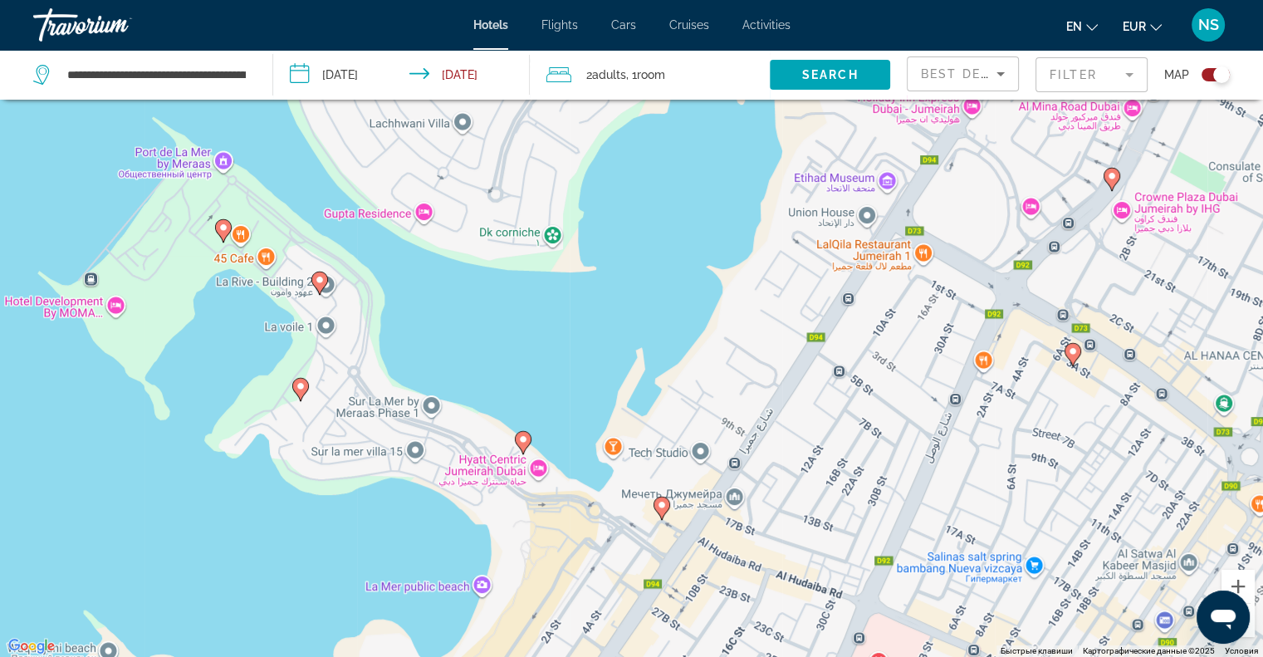
click at [660, 506] on image "Main content" at bounding box center [662, 505] width 10 height 10
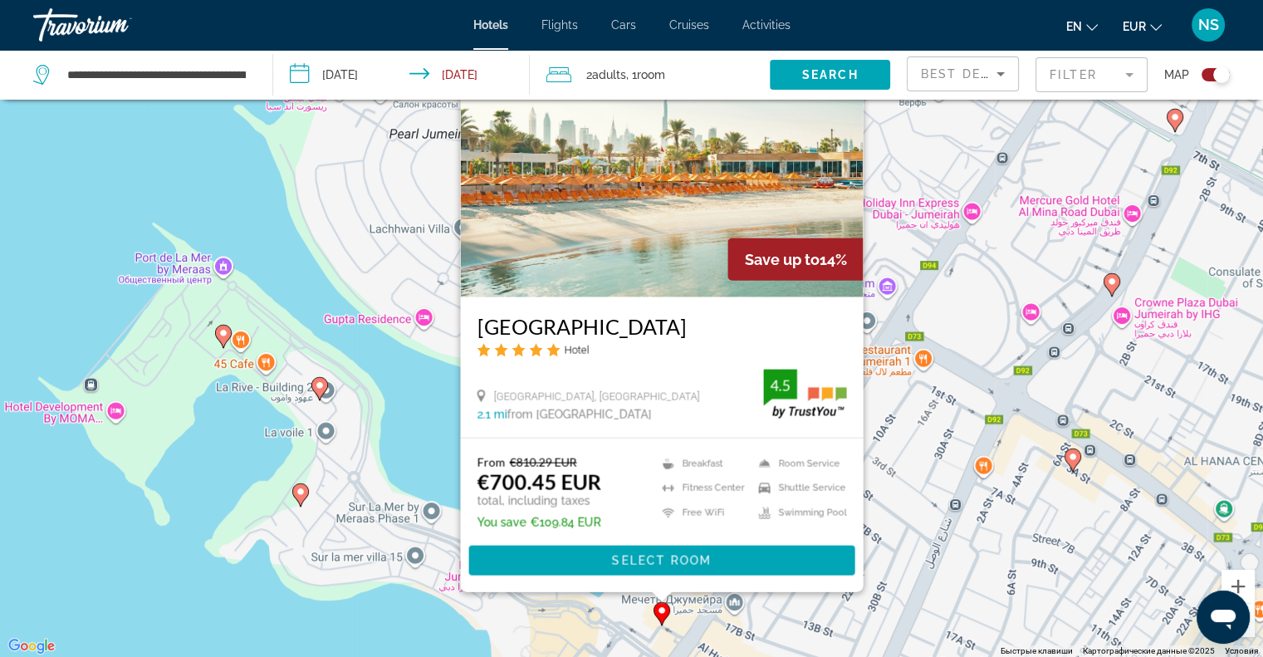
click at [206, 161] on div "Чтобы активировать перетаскивание с помощью клавиатуры, нажмите Alt + Ввод. Пос…" at bounding box center [631, 328] width 1263 height 657
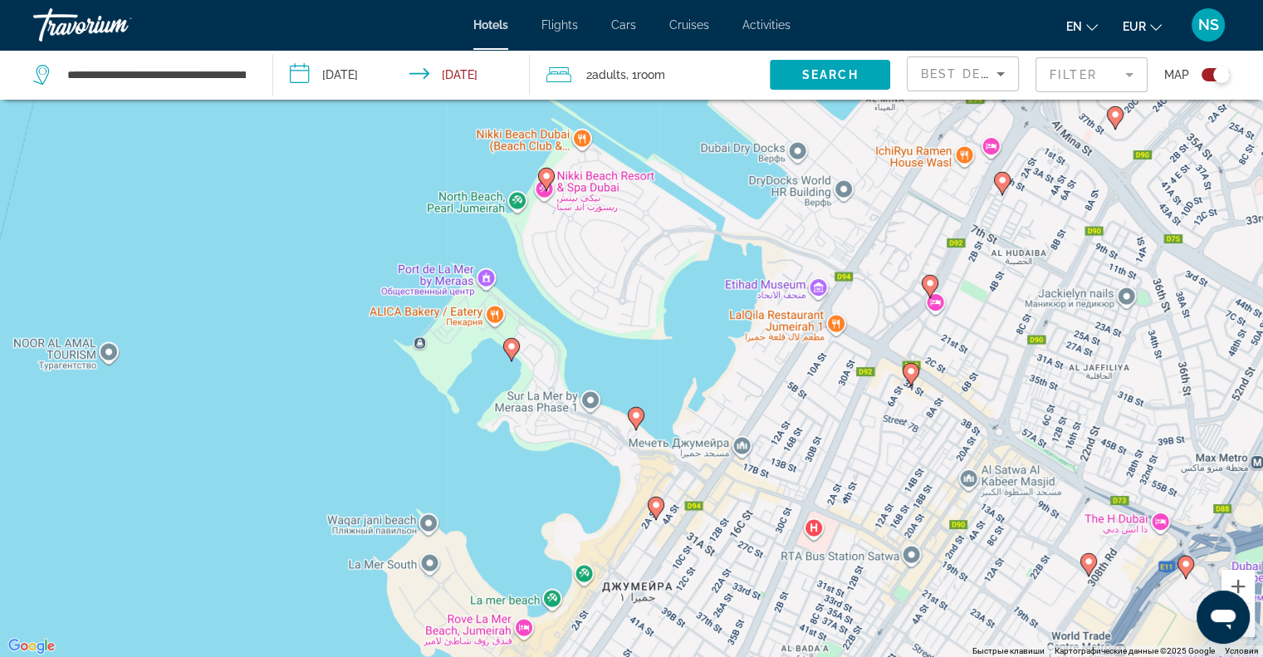
click at [511, 340] on icon "Main content" at bounding box center [510, 349] width 15 height 22
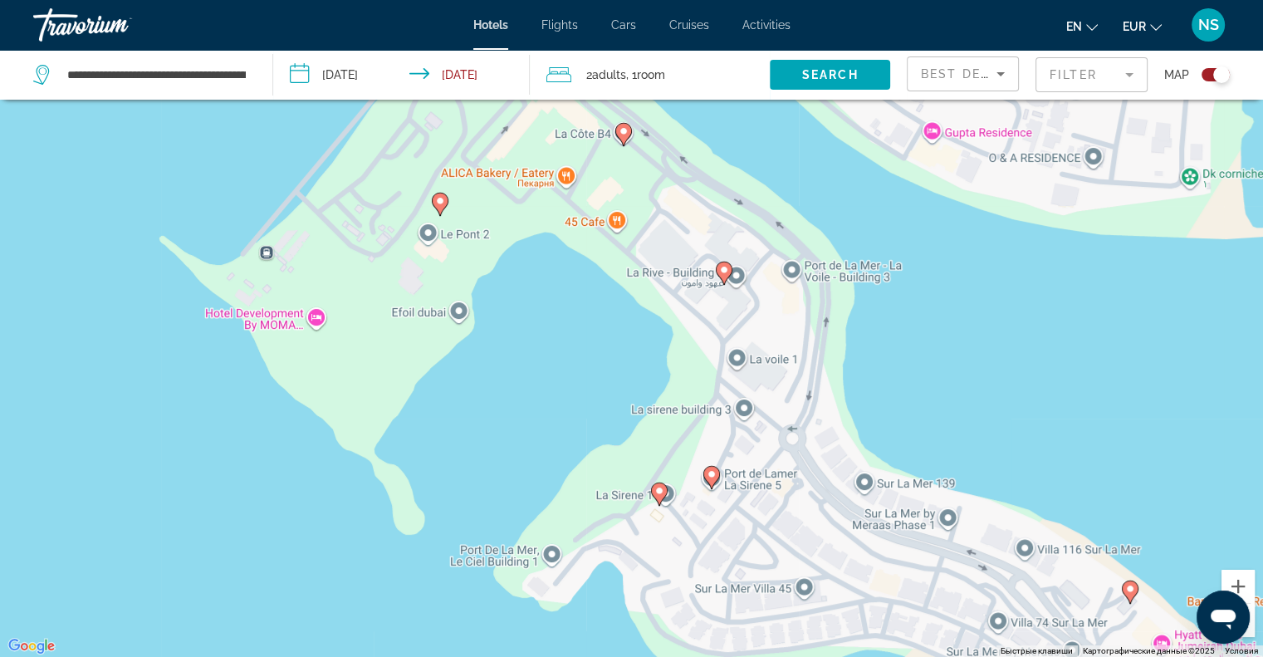
click at [440, 208] on icon "Main content" at bounding box center [439, 204] width 15 height 22
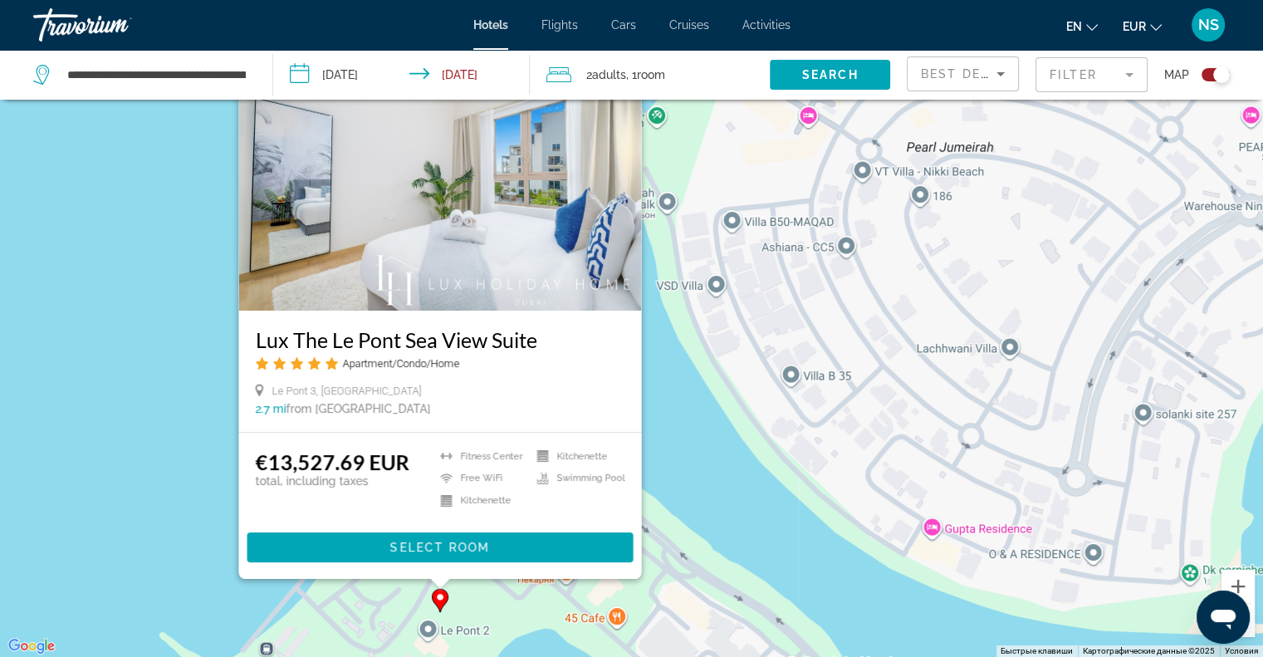
click at [174, 448] on div "Чтобы активировать перетаскивание с помощью клавиатуры, нажмите Alt + Ввод. Пос…" at bounding box center [631, 328] width 1263 height 657
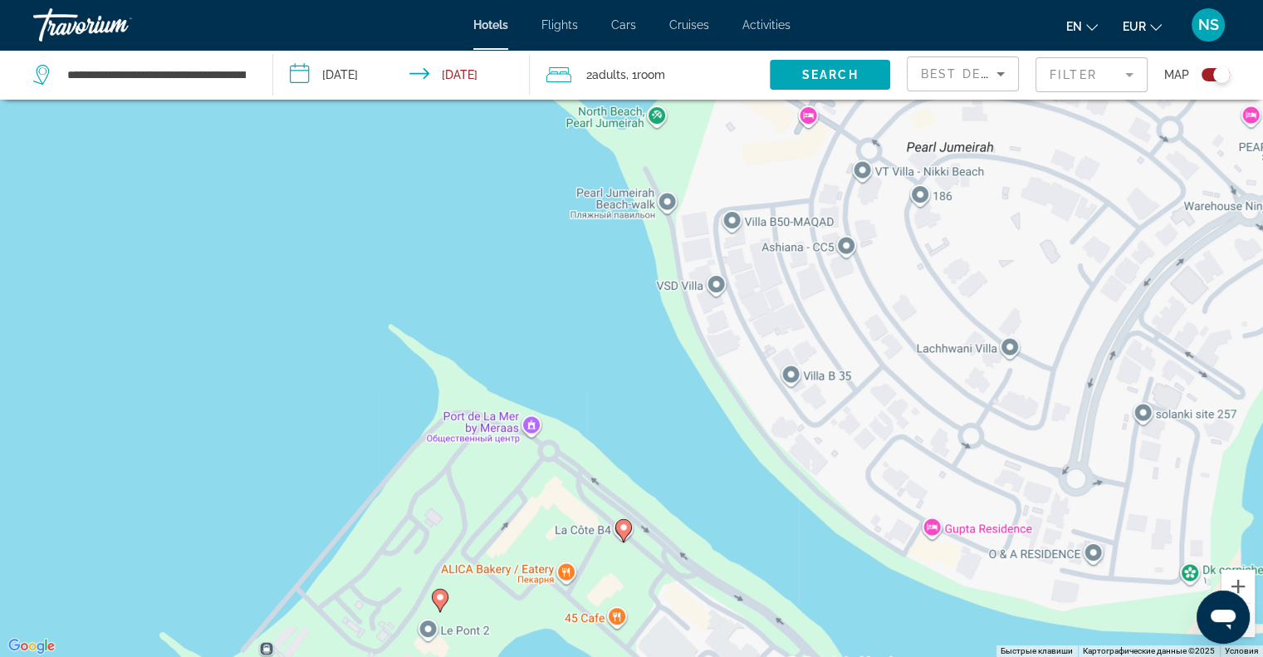
click at [617, 525] on icon "Main content" at bounding box center [622, 530] width 15 height 22
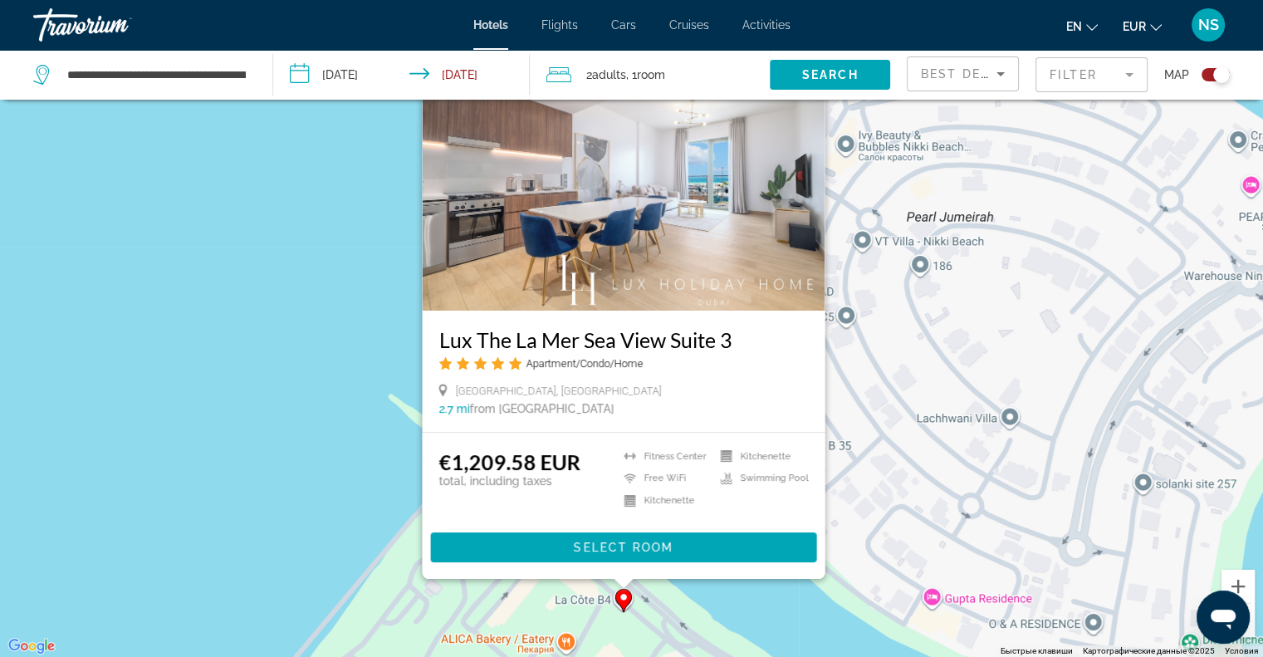
click at [216, 433] on div "Чтобы активировать перетаскивание с помощью клавиатуры, нажмите Alt + Ввод. Пос…" at bounding box center [631, 328] width 1263 height 657
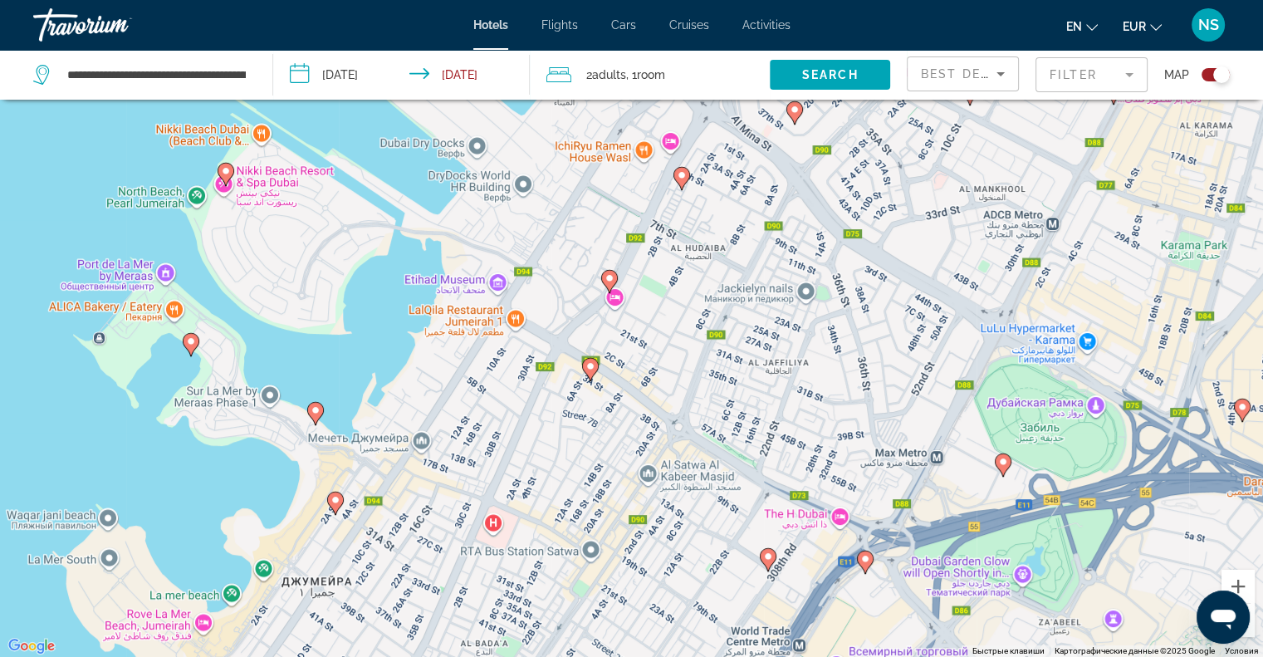
drag, startPoint x: 879, startPoint y: 321, endPoint x: 1204, endPoint y: 369, distance: 328.1
click at [1204, 369] on div "Чтобы активировать перетаскивание с помощью клавиатуры, нажмите Alt + Ввод. Пос…" at bounding box center [631, 328] width 1263 height 657
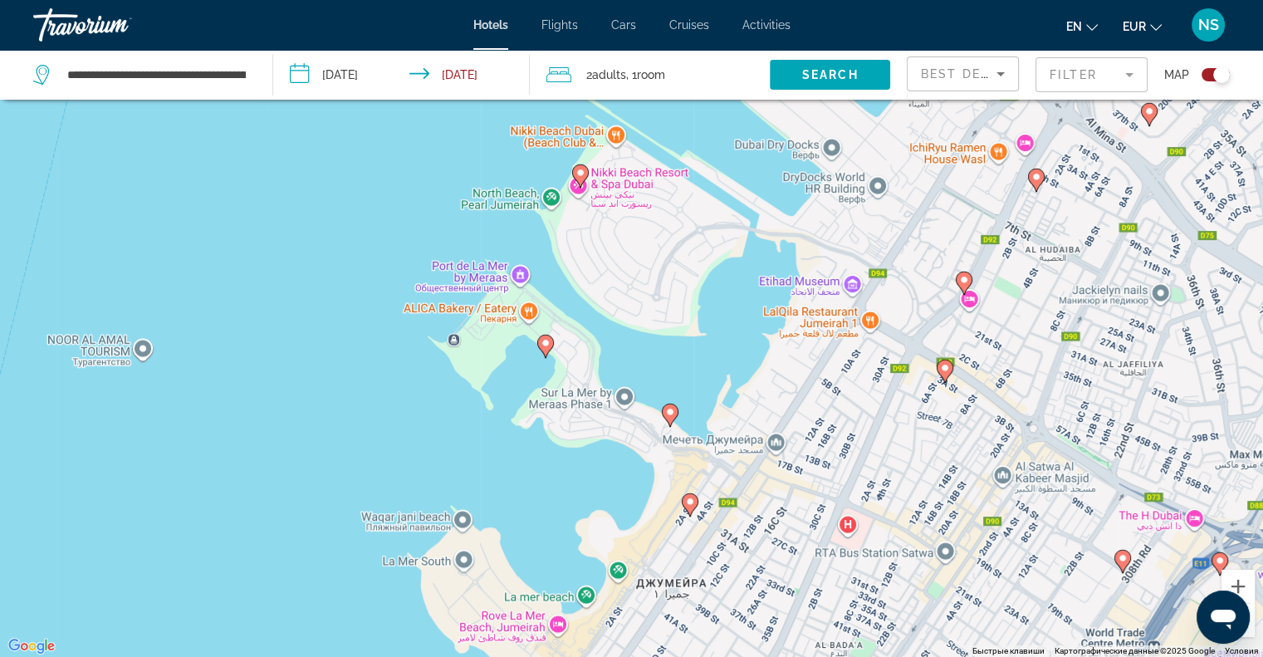
drag, startPoint x: 771, startPoint y: 374, endPoint x: 1127, endPoint y: 376, distance: 356.1
click at [1127, 376] on div "Чтобы активировать перетаскивание с помощью клавиатуры, нажмите Alt + Ввод. Пос…" at bounding box center [631, 328] width 1263 height 657
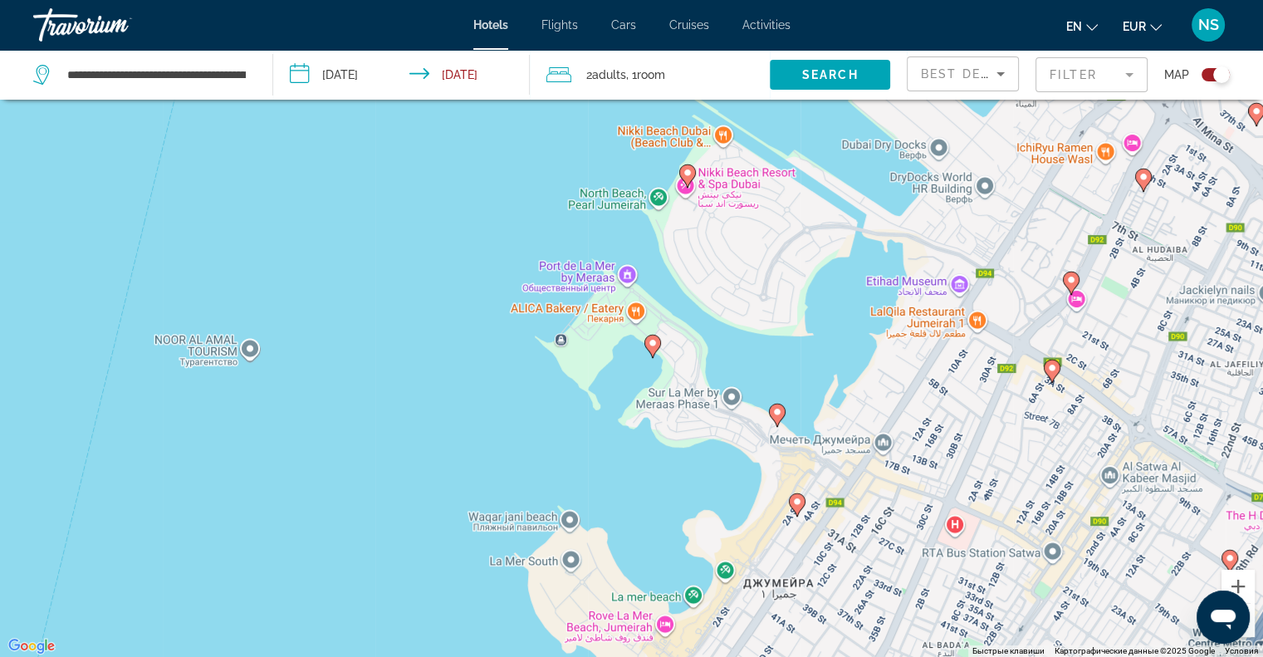
click at [691, 172] on image "Main content" at bounding box center [687, 173] width 10 height 10
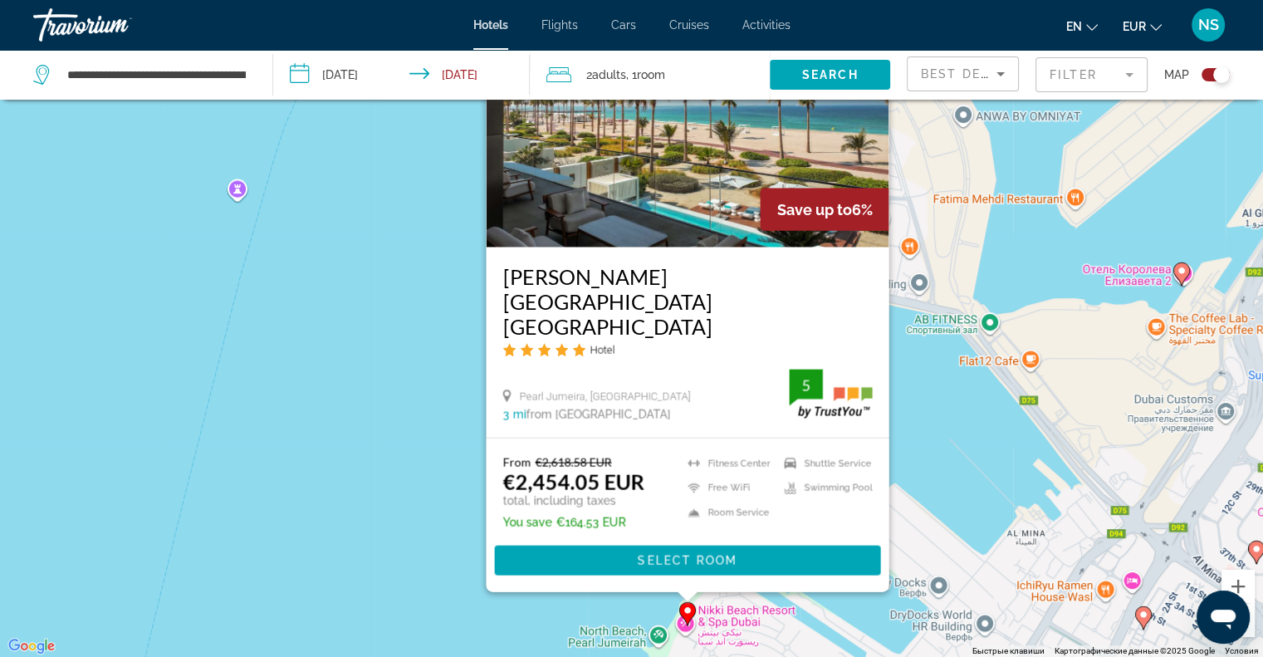
click at [385, 363] on div "Чтобы активировать перетаскивание с помощью клавиатуры, нажмите Alt + Ввод. Пос…" at bounding box center [631, 328] width 1263 height 657
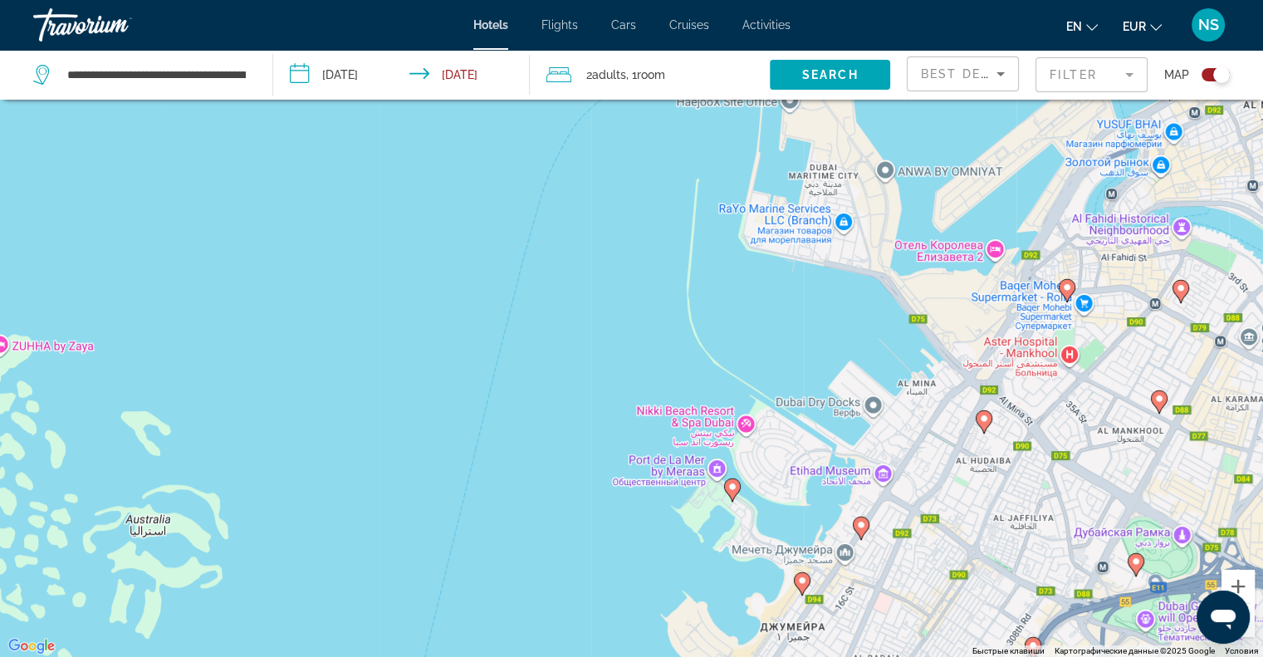
drag, startPoint x: 912, startPoint y: 548, endPoint x: 1013, endPoint y: 198, distance: 363.9
click at [1013, 201] on div "Чтобы активировать перетаскивание с помощью клавиатуры, нажмите Alt + Ввод. Пос…" at bounding box center [631, 328] width 1263 height 657
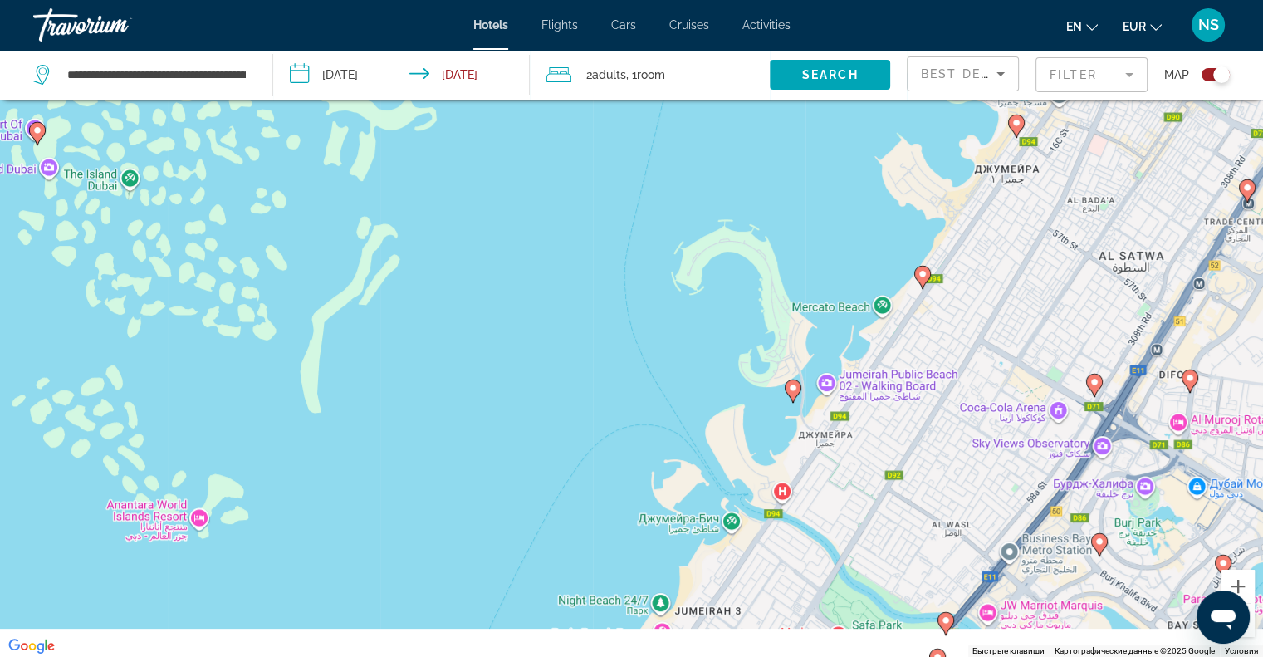
drag, startPoint x: 745, startPoint y: 534, endPoint x: 863, endPoint y: 321, distance: 243.4
click at [863, 321] on div "Чтобы активировать перетаскивание с помощью клавиатуры, нажмите Alt + Ввод. Пос…" at bounding box center [631, 328] width 1263 height 657
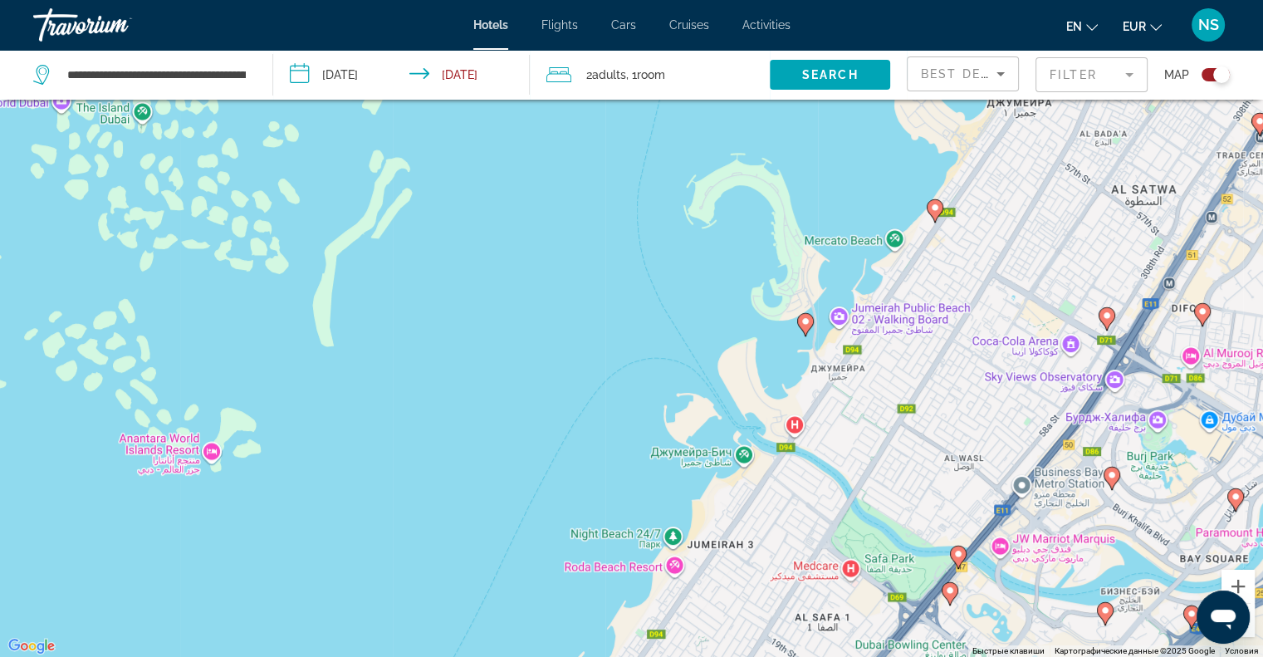
click at [804, 323] on image "Main content" at bounding box center [805, 321] width 10 height 10
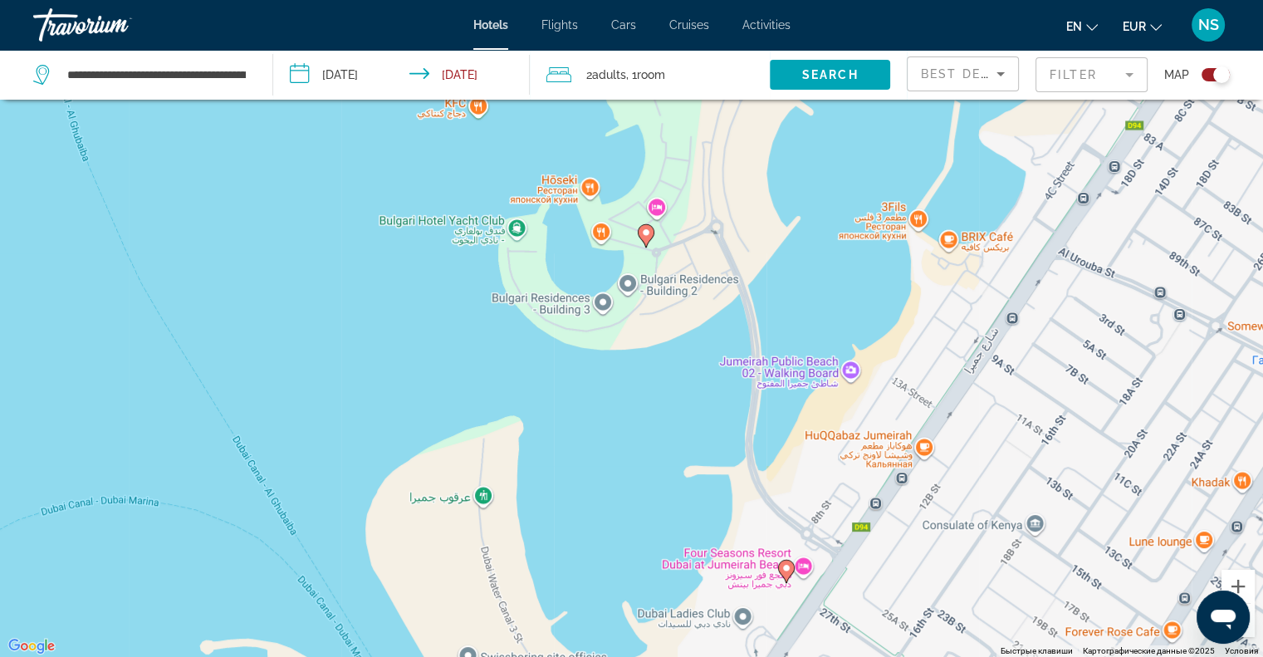
drag, startPoint x: 608, startPoint y: 310, endPoint x: 713, endPoint y: 422, distance: 153.3
click at [711, 421] on div "Чтобы активировать перетаскивание с помощью клавиатуры, нажмите Alt + Ввод. Пос…" at bounding box center [631, 328] width 1263 height 657
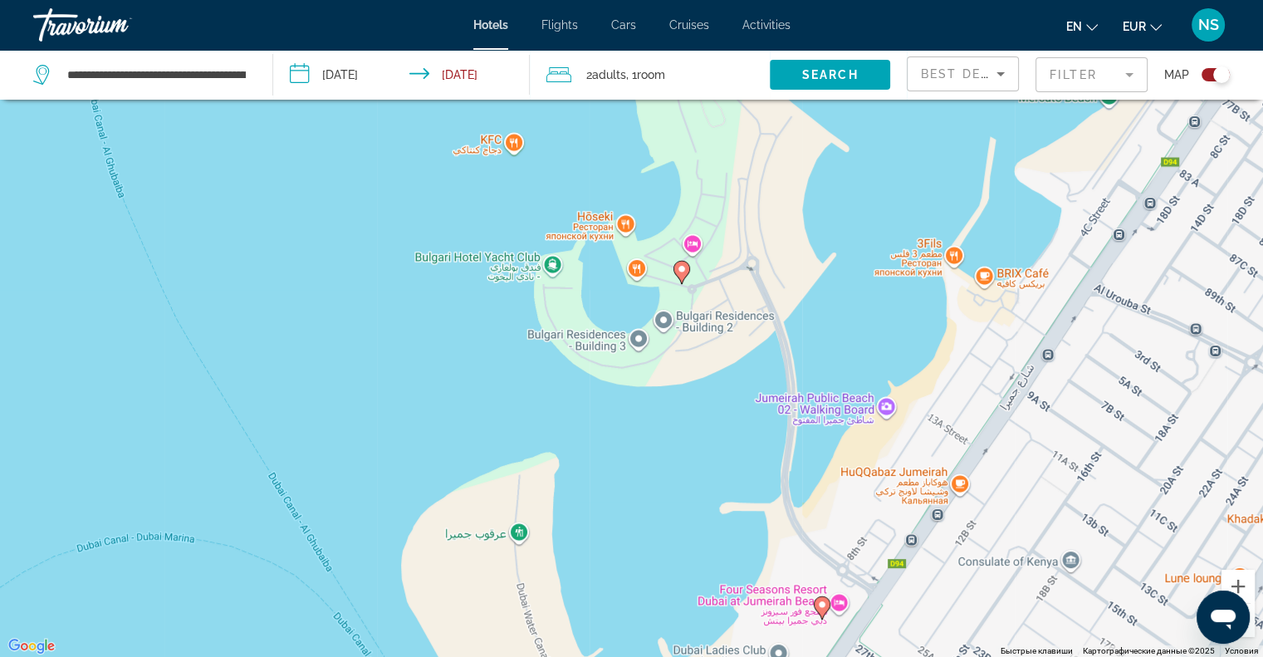
click at [680, 265] on image "Main content" at bounding box center [682, 269] width 10 height 10
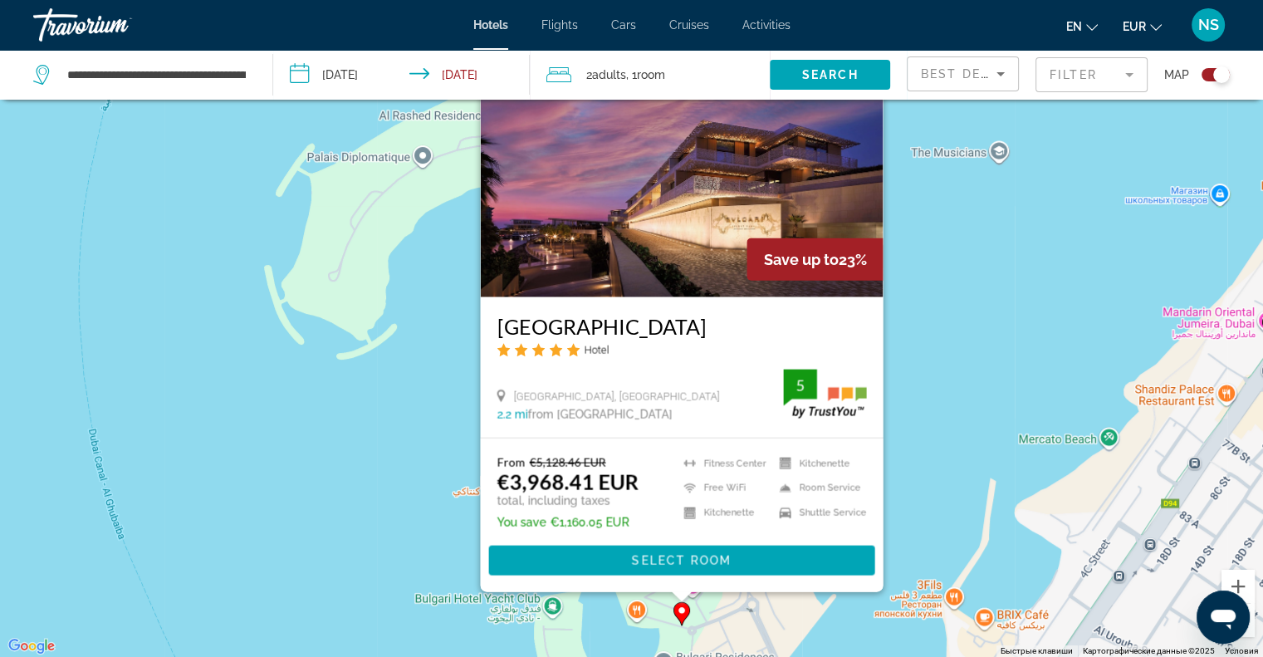
click at [320, 354] on div "Чтобы активировать перетаскивание с помощью клавиатуры, нажмите Alt + Ввод. Пос…" at bounding box center [631, 328] width 1263 height 657
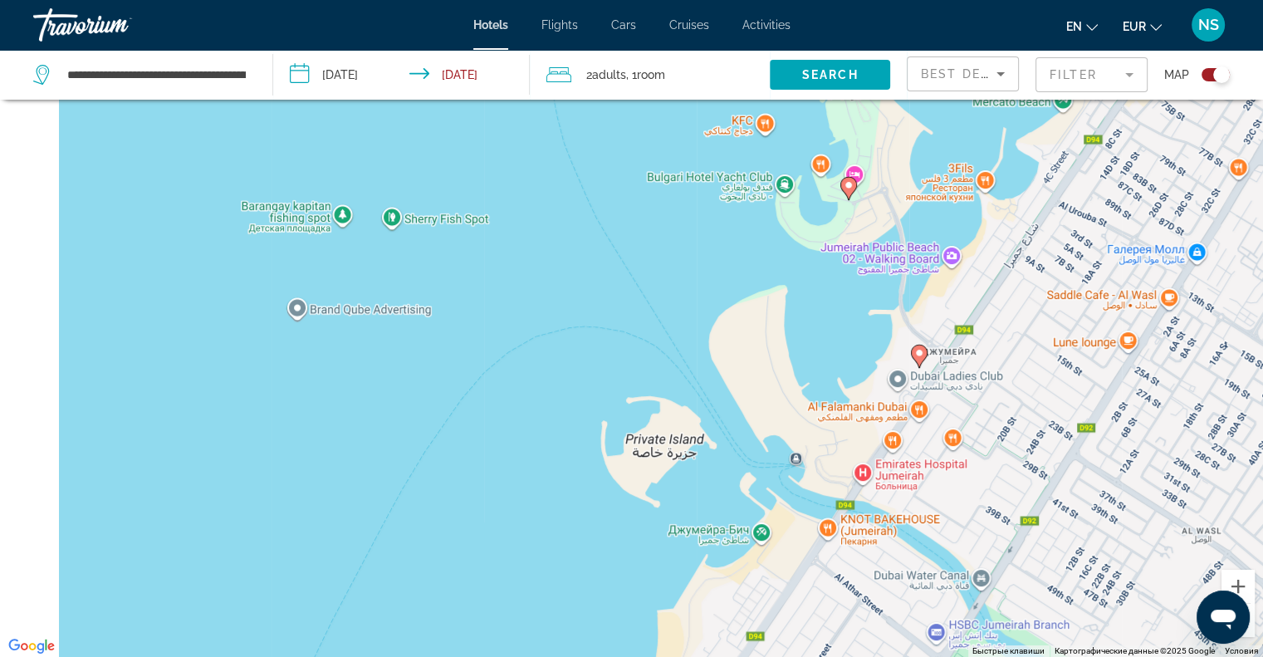
drag, startPoint x: 521, startPoint y: 511, endPoint x: 868, endPoint y: 188, distance: 474.1
click at [878, 203] on div "Чтобы активировать перетаскивание с помощью клавиатуры, нажмите Alt + Ввод. Пос…" at bounding box center [631, 328] width 1263 height 657
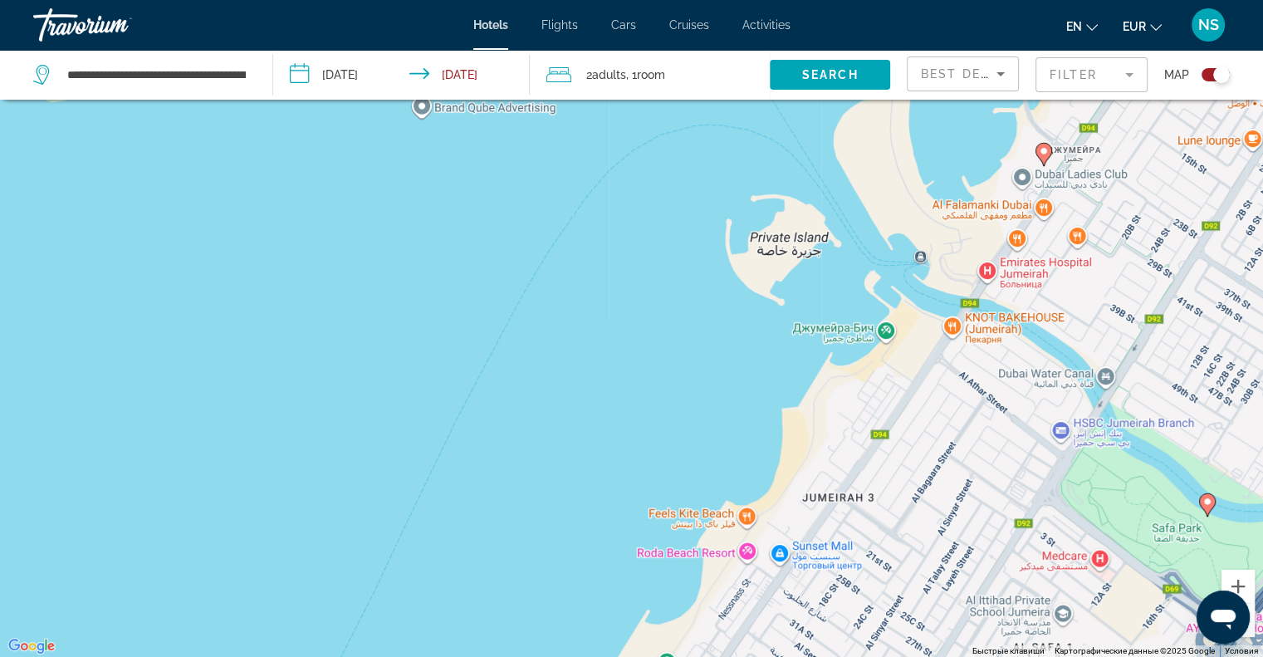
drag, startPoint x: 691, startPoint y: 424, endPoint x: 660, endPoint y: 297, distance: 130.7
click at [660, 305] on div "Чтобы активировать перетаскивание с помощью клавиатуры, нажмите Alt + Ввод. Пос…" at bounding box center [631, 328] width 1263 height 657
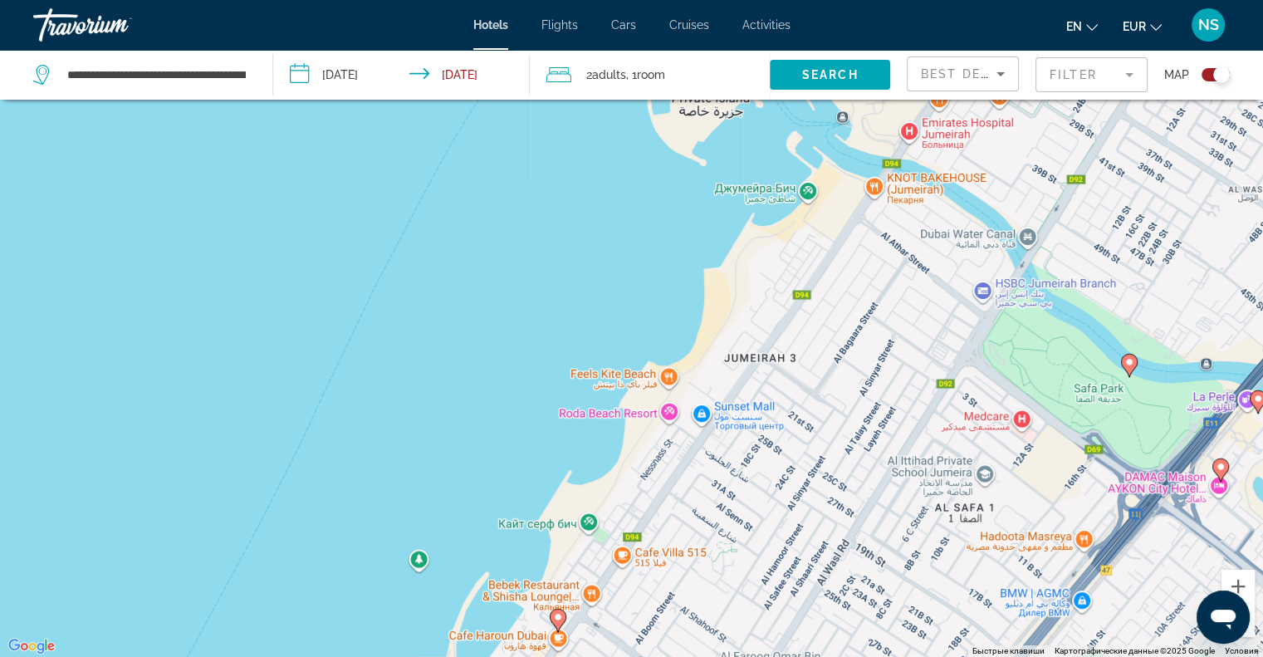
click at [558, 620] on image "Main content" at bounding box center [558, 617] width 10 height 10
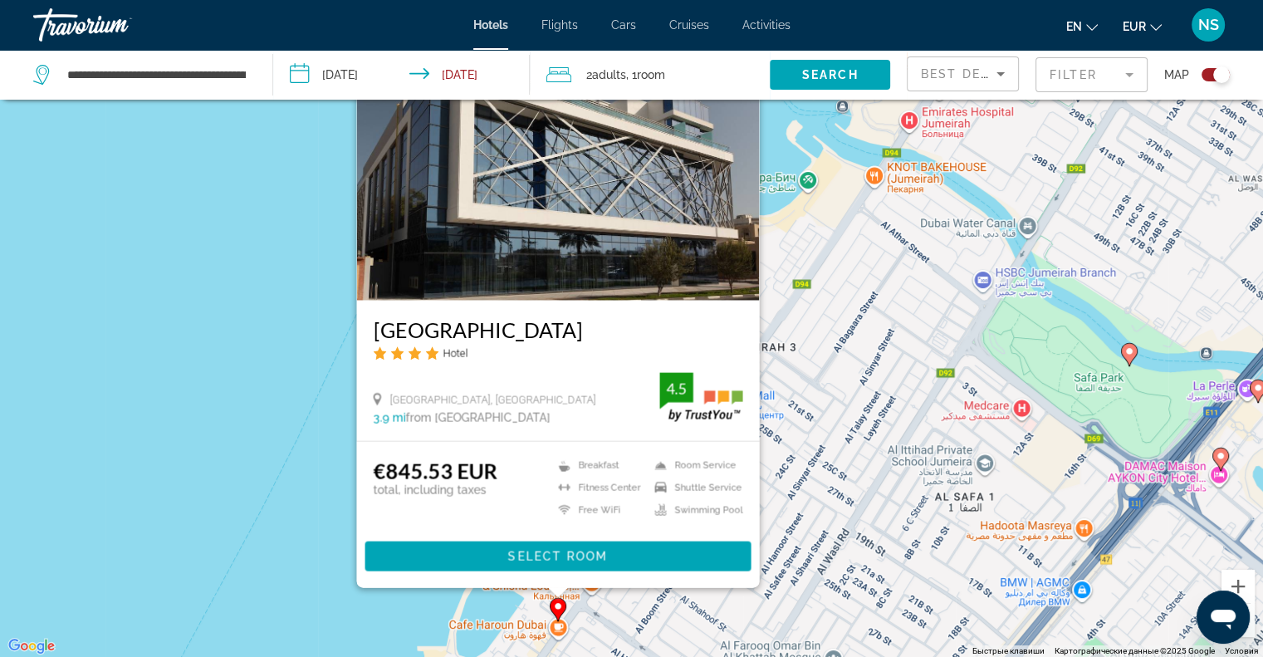
click at [233, 375] on div "Чтобы активировать перетаскивание с помощью клавиатуры, нажмите Alt + Ввод. Пос…" at bounding box center [631, 328] width 1263 height 657
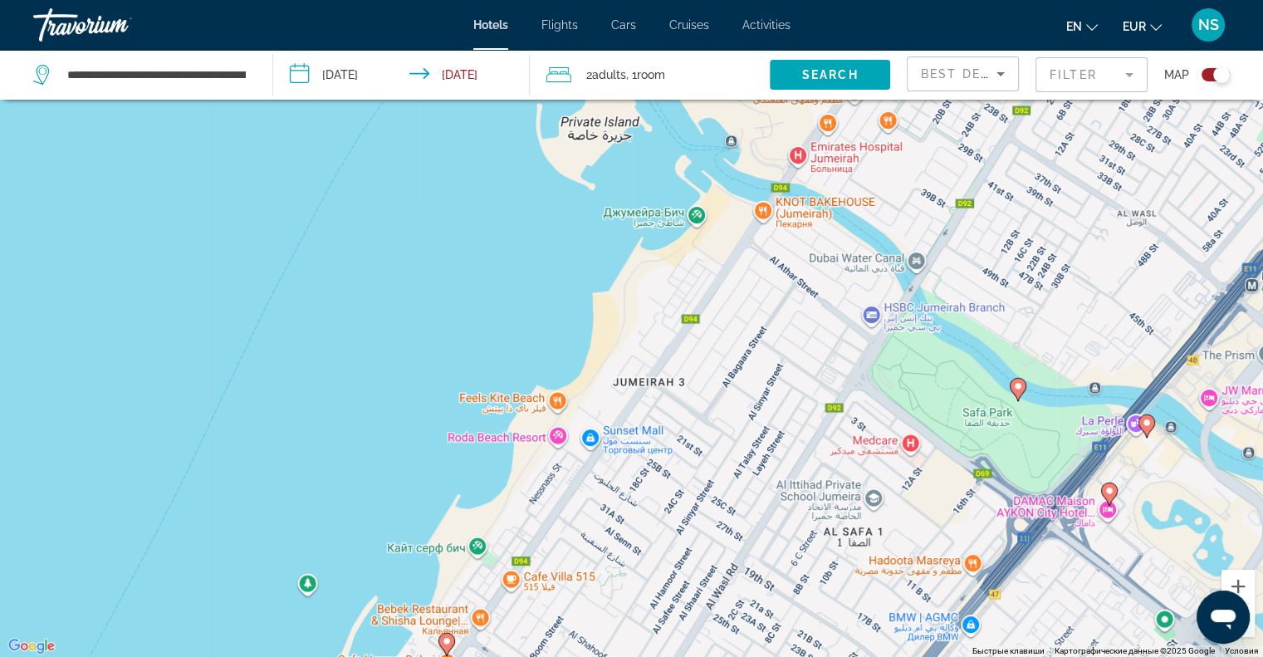
drag, startPoint x: 848, startPoint y: 421, endPoint x: 723, endPoint y: 462, distance: 131.8
click at [723, 462] on div "Чтобы активировать перетаскивание с помощью клавиатуры, нажмите Alt + Ввод. Пос…" at bounding box center [631, 328] width 1263 height 657
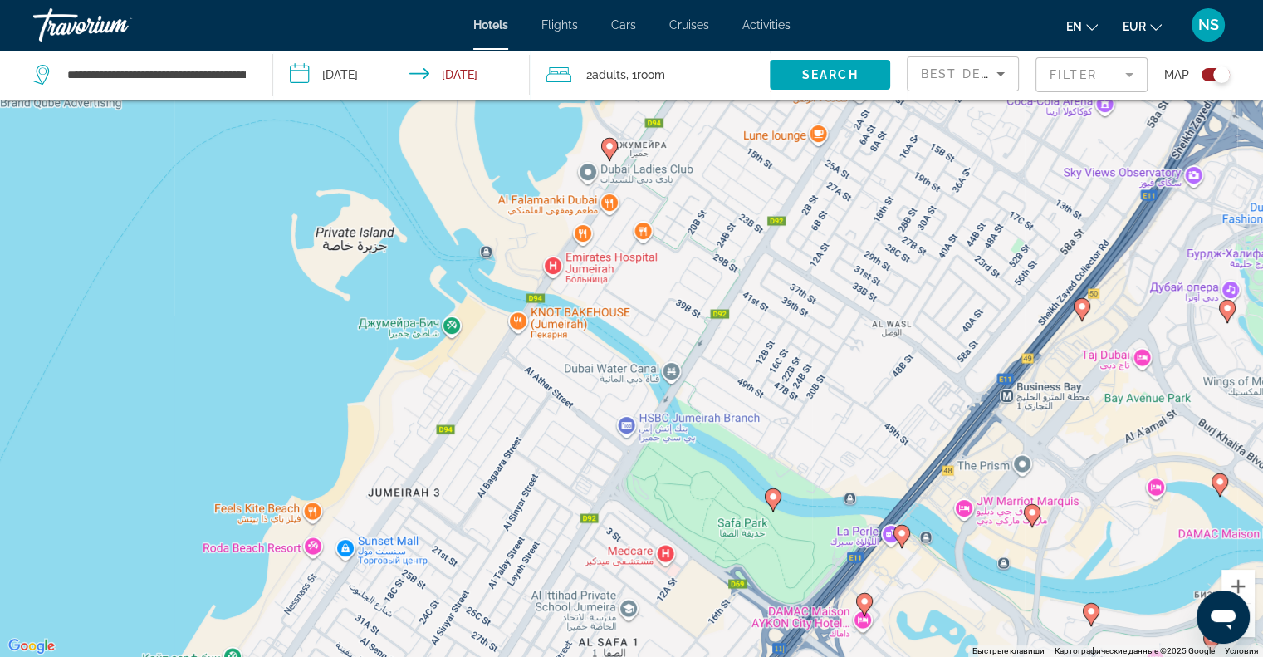
drag, startPoint x: 805, startPoint y: 389, endPoint x: 780, endPoint y: 438, distance: 54.9
click at [781, 452] on div "Чтобы активировать перетаскивание с помощью клавиатуры, нажмите Alt + Ввод. Пос…" at bounding box center [631, 328] width 1263 height 657
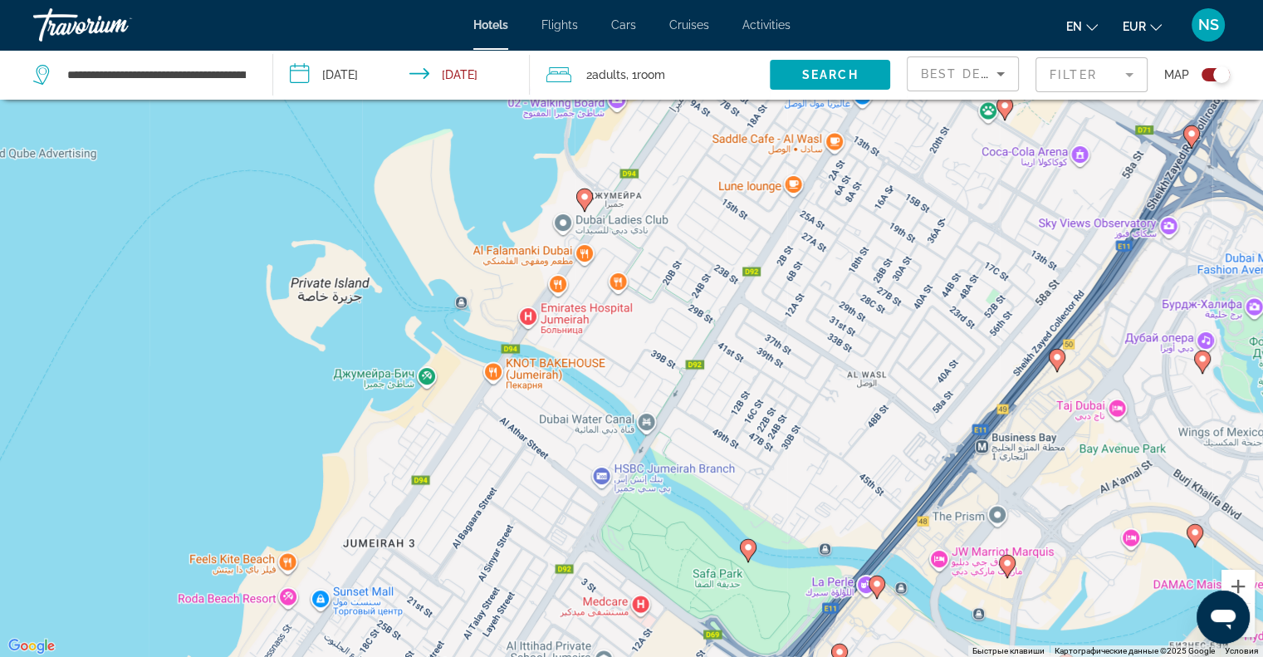
drag, startPoint x: 789, startPoint y: 391, endPoint x: 779, endPoint y: 453, distance: 63.2
click at [779, 453] on div "Чтобы активировать перетаскивание с помощью клавиатуры, нажмите Alt + Ввод. Пос…" at bounding box center [631, 328] width 1263 height 657
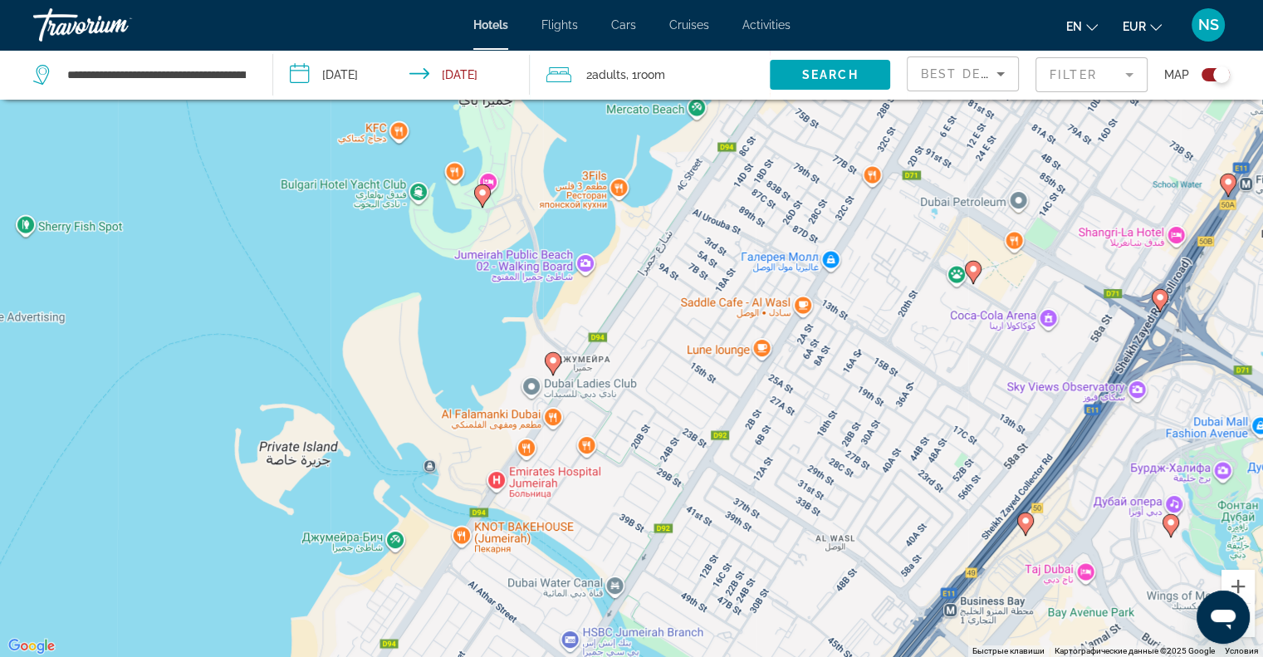
drag, startPoint x: 778, startPoint y: 409, endPoint x: 763, endPoint y: 439, distance: 33.4
click at [764, 451] on div "Чтобы активировать перетаскивание с помощью клавиатуры, нажмите Alt + Ввод. Пос…" at bounding box center [631, 328] width 1263 height 657
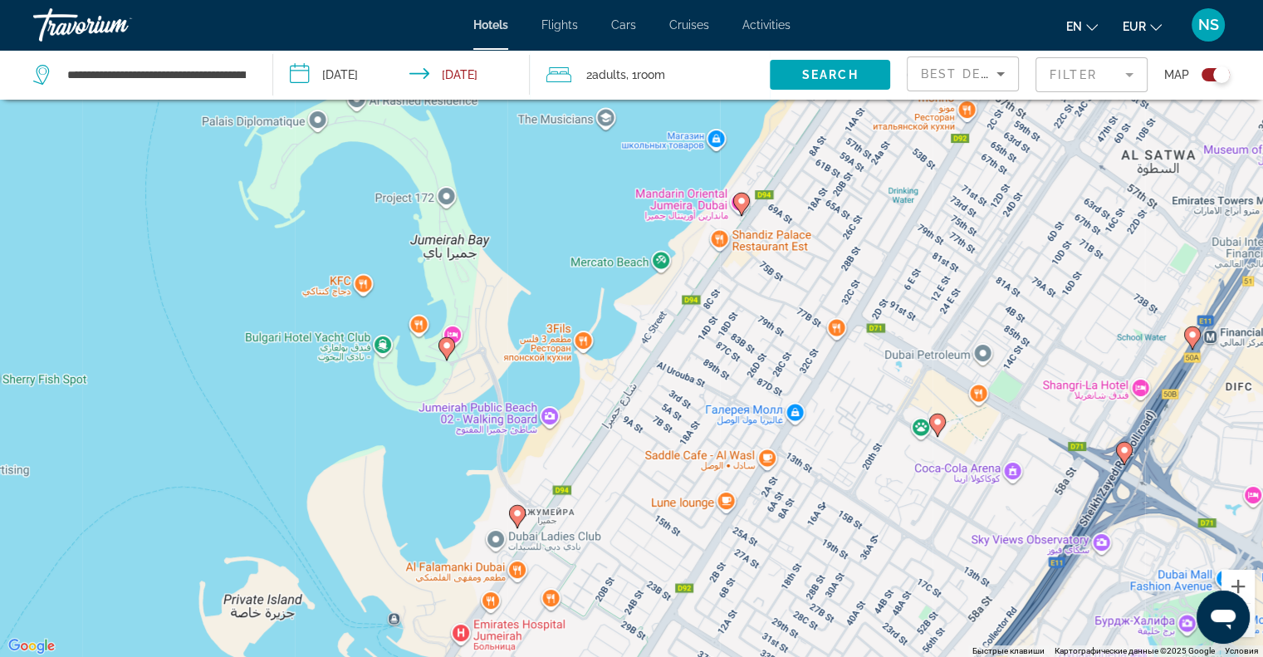
drag, startPoint x: 767, startPoint y: 442, endPoint x: 770, endPoint y: 487, distance: 44.9
click at [766, 514] on div "Чтобы активировать перетаскивание с помощью клавиатуры, нажмите Alt + Ввод. Пос…" at bounding box center [631, 328] width 1263 height 657
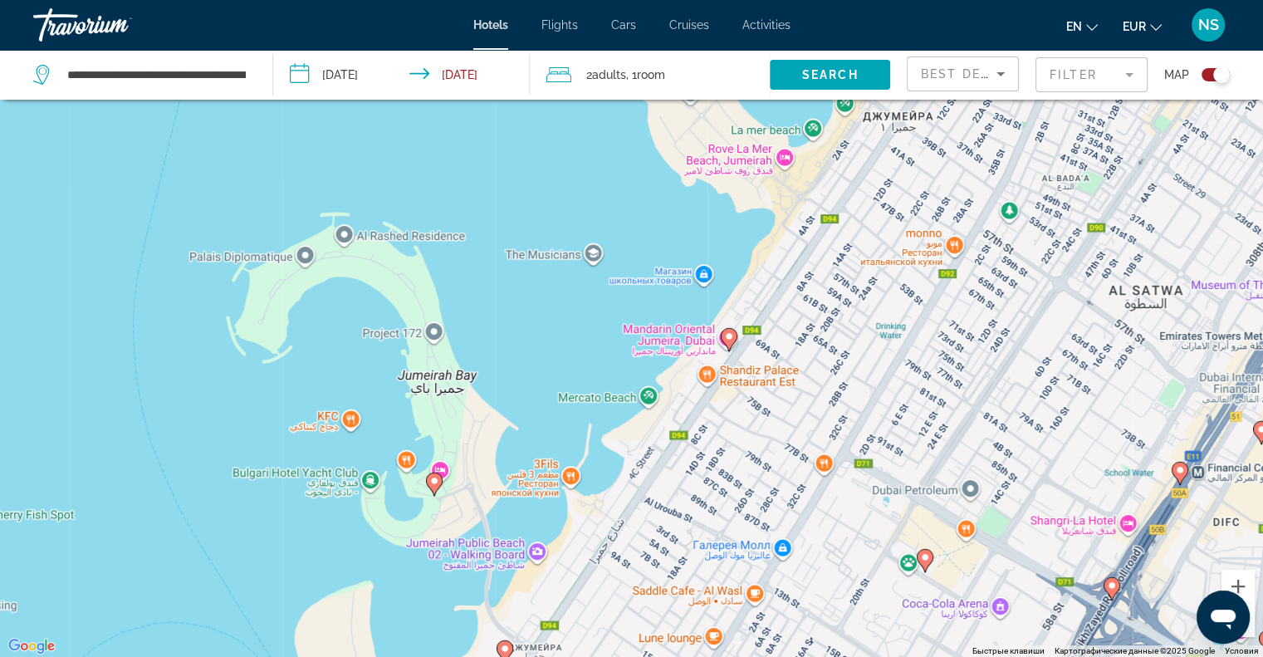
drag, startPoint x: 793, startPoint y: 405, endPoint x: 780, endPoint y: 467, distance: 63.5
click at [780, 467] on div "Чтобы активировать перетаскивание с помощью клавиатуры, нажмите Alt + Ввод. Пос…" at bounding box center [631, 328] width 1263 height 657
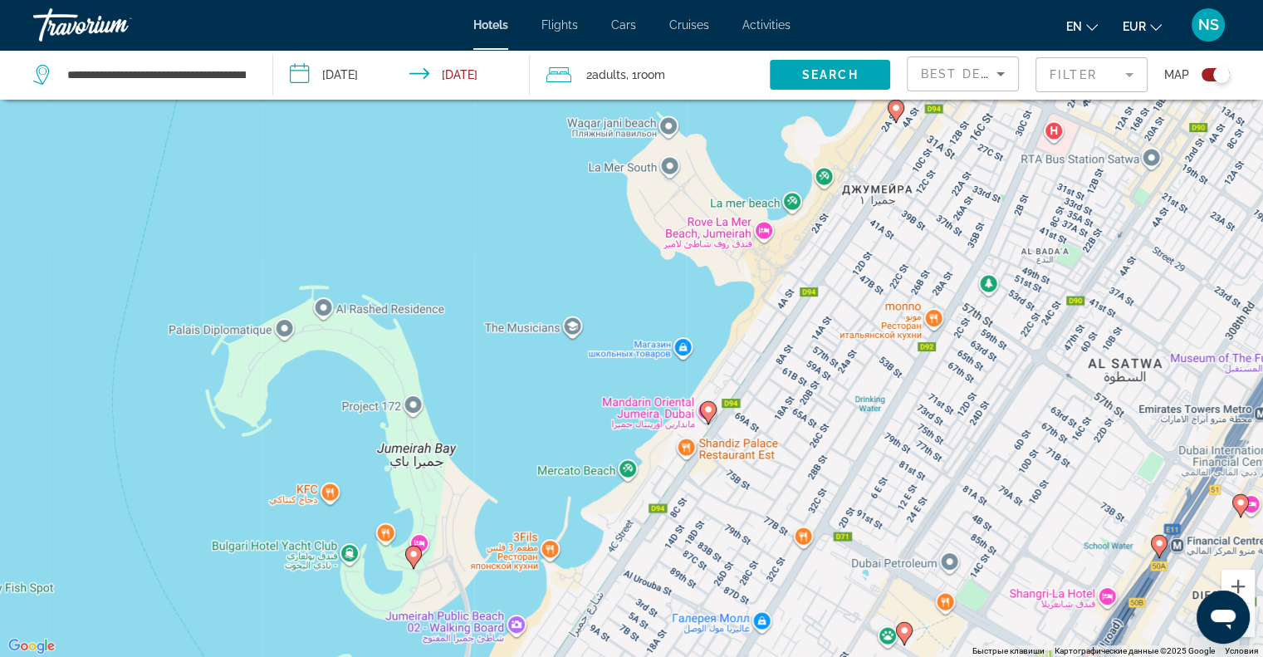
click at [231, 616] on div "Чтобы активировать перетаскивание с помощью клавиатуры, нажмите Alt + Ввод. Пос…" at bounding box center [631, 328] width 1263 height 657
